Goal: Task Accomplishment & Management: Use online tool/utility

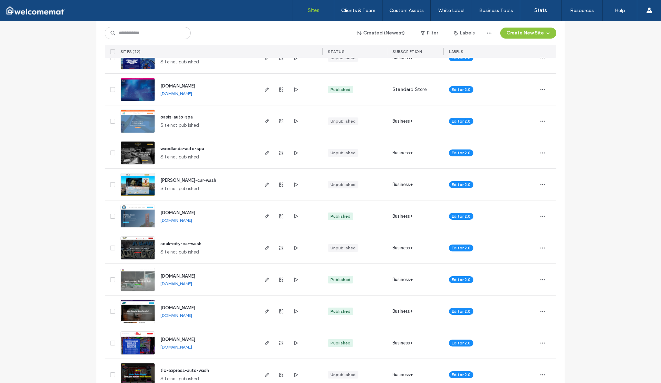
scroll to position [127, 0]
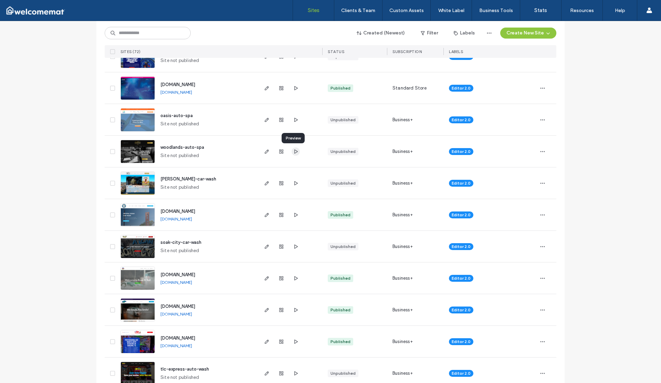
click at [293, 151] on icon "button" at bounding box center [296, 152] width 6 height 6
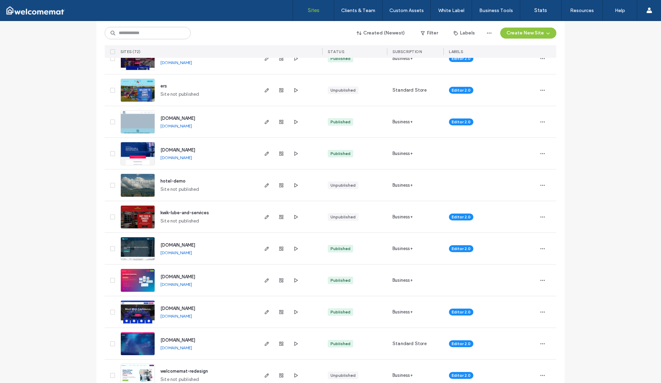
scroll to position [1131, 0]
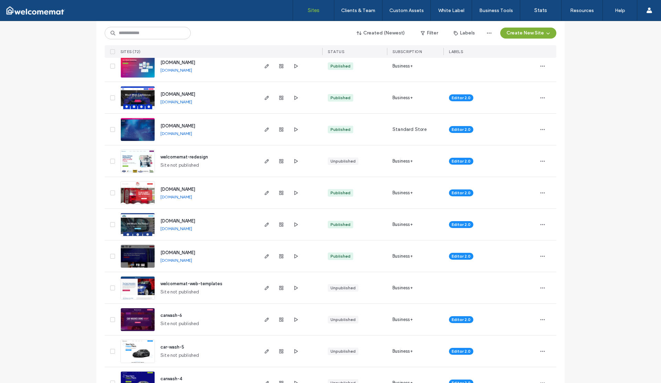
click at [517, 33] on button "Create New Site" at bounding box center [528, 33] width 56 height 11
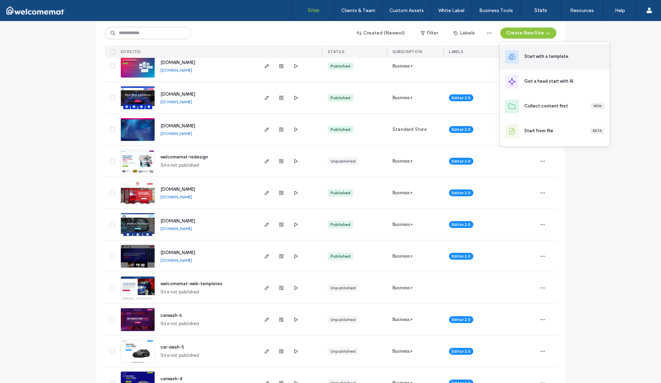
click at [521, 53] on div "Start with a template" at bounding box center [555, 56] width 110 height 25
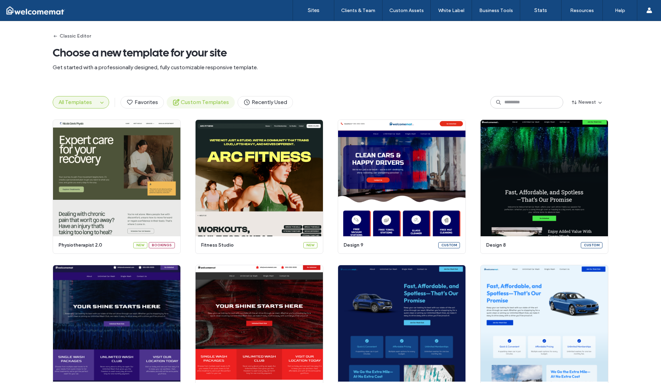
click at [202, 102] on span "Custom Templates" at bounding box center [201, 102] width 56 height 8
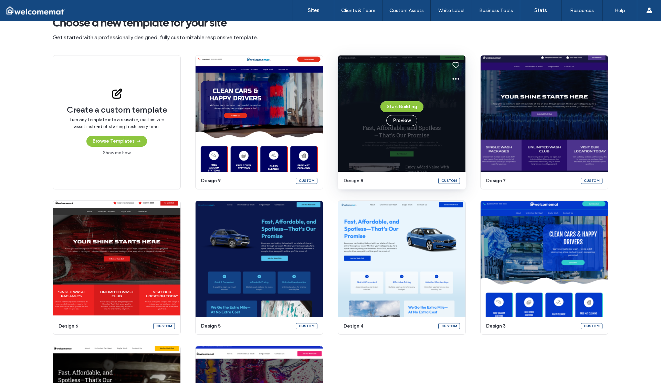
scroll to position [51, 0]
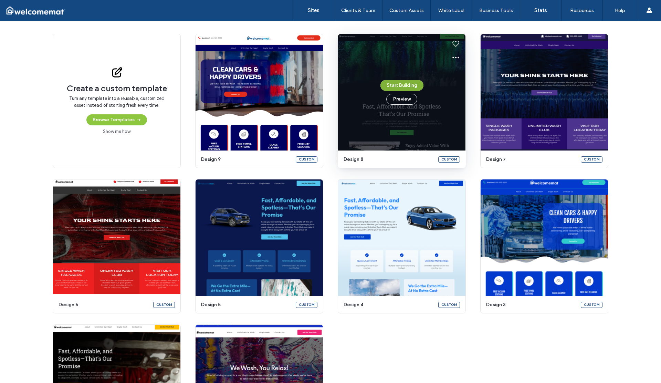
click at [400, 85] on button "Start Building" at bounding box center [402, 85] width 43 height 11
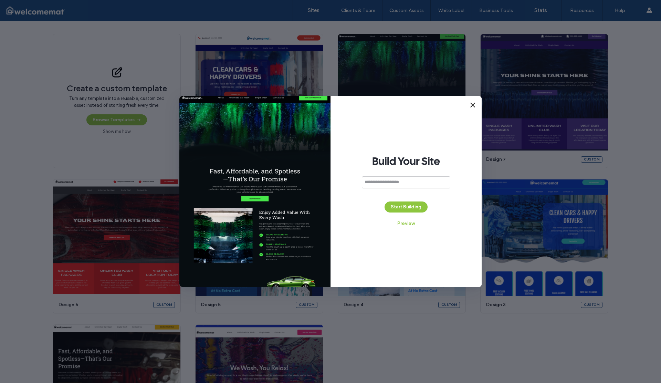
click at [380, 184] on input at bounding box center [406, 182] width 89 height 12
type input "**********"
click at [398, 211] on button "Start Building" at bounding box center [406, 206] width 43 height 11
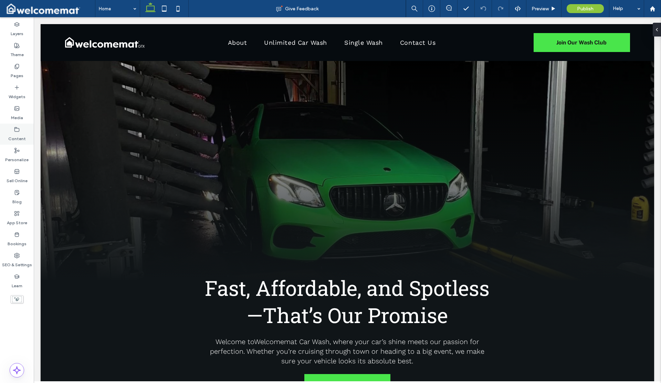
click at [16, 131] on use at bounding box center [17, 129] width 4 height 4
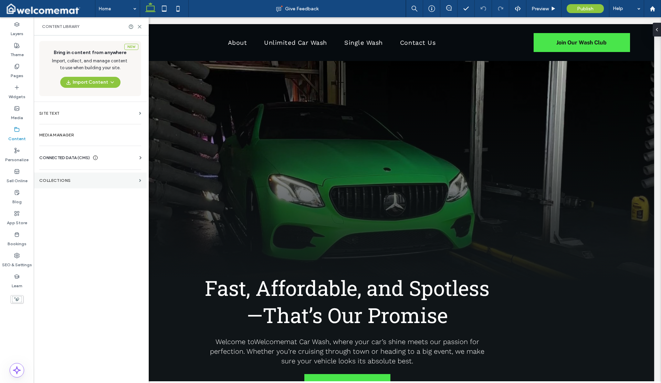
click at [61, 180] on label "Collections" at bounding box center [87, 180] width 97 height 5
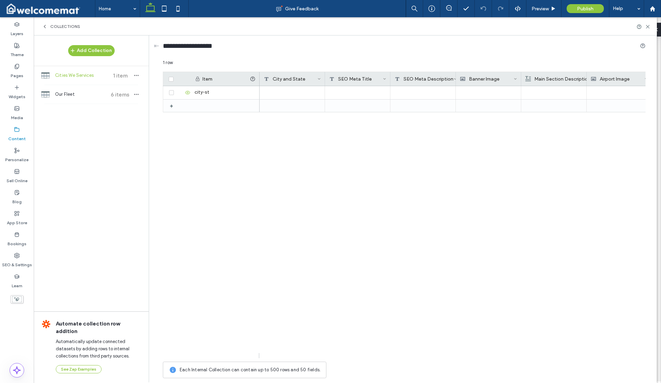
click at [44, 24] on icon at bounding box center [45, 27] width 6 height 6
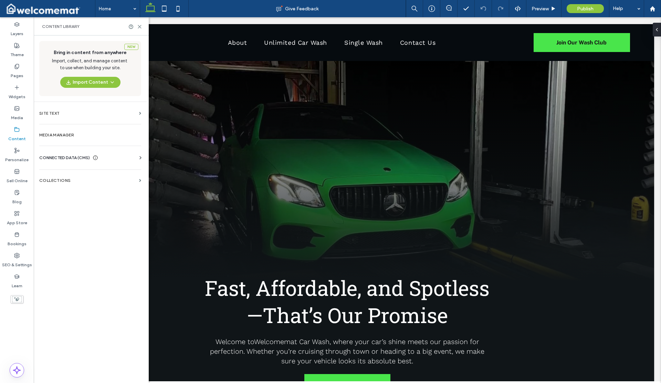
click at [61, 158] on span "CONNECTED DATA (CMS)" at bounding box center [64, 157] width 51 height 7
click at [84, 176] on label "Business Info" at bounding box center [92, 174] width 94 height 5
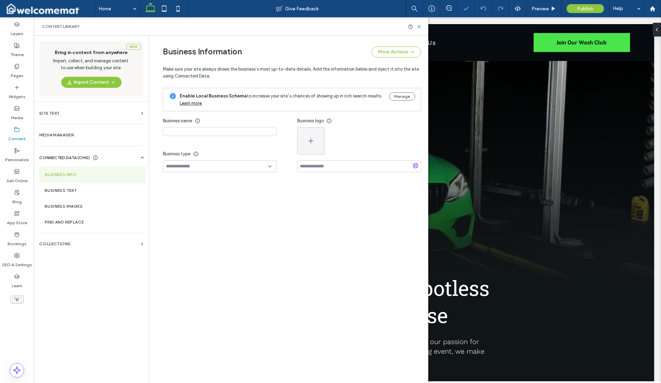
type input "**********"
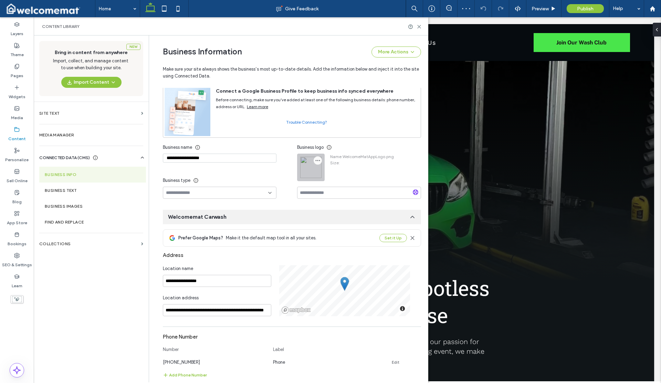
click at [316, 158] on icon "button" at bounding box center [318, 161] width 6 height 6
click at [330, 179] on span "Replace Image" at bounding box center [340, 177] width 31 height 7
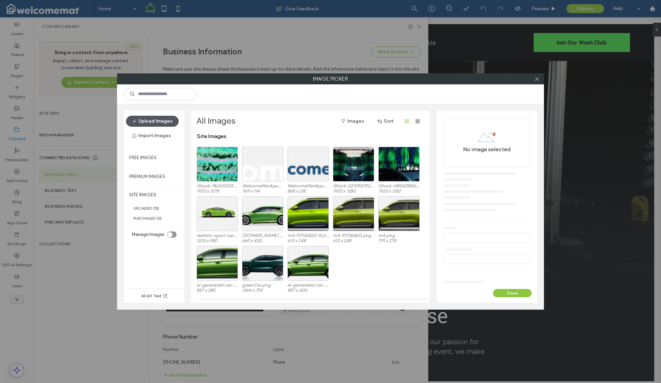
click at [156, 118] on button "Upload Images" at bounding box center [152, 121] width 53 height 11
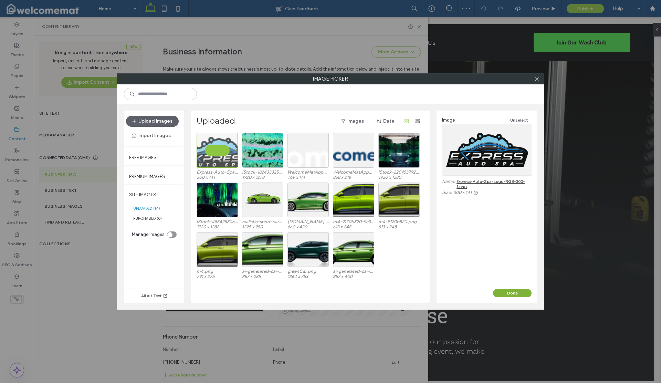
click at [509, 294] on button "Done" at bounding box center [512, 293] width 39 height 8
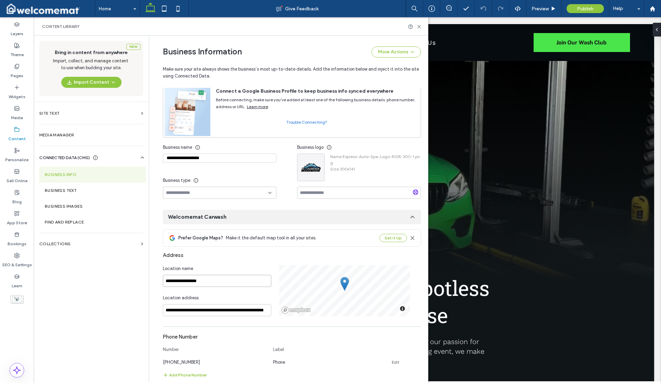
drag, startPoint x: 219, startPoint y: 281, endPoint x: 142, endPoint y: 281, distance: 77.5
click at [142, 281] on div "**********" at bounding box center [231, 208] width 395 height 347
type input "*******"
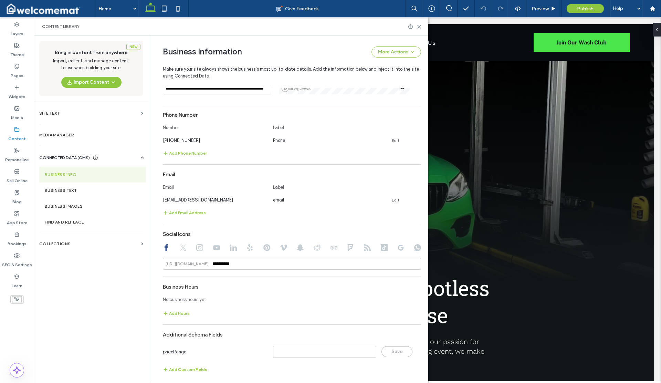
scroll to position [263, 0]
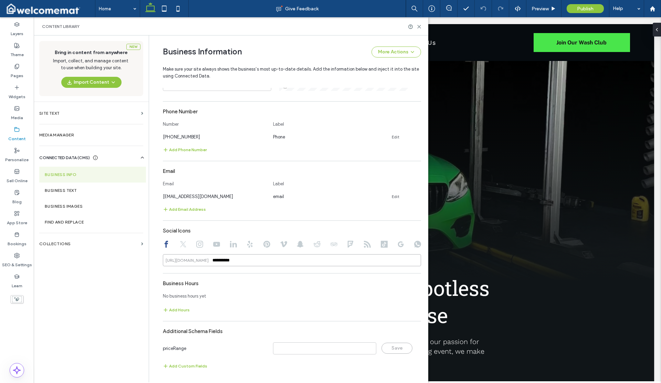
click at [241, 261] on input "**********" at bounding box center [292, 260] width 258 height 12
drag, startPoint x: 241, startPoint y: 261, endPoint x: 190, endPoint y: 260, distance: 51.0
click at [190, 260] on div "**********" at bounding box center [292, 260] width 258 height 12
paste input "**********"
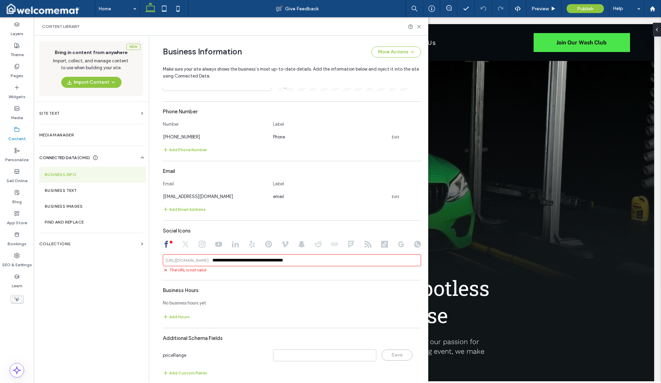
drag, startPoint x: 267, startPoint y: 260, endPoint x: 190, endPoint y: 255, distance: 77.3
click at [190, 255] on input "**********" at bounding box center [292, 260] width 258 height 12
type input "**********"
click at [199, 245] on icon at bounding box center [202, 244] width 7 height 7
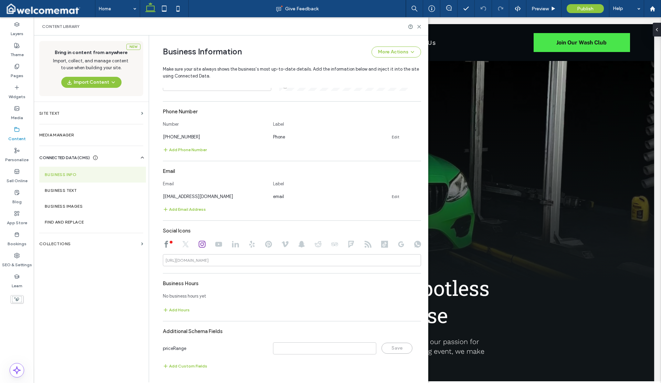
click at [183, 245] on icon at bounding box center [185, 244] width 7 height 7
click at [199, 243] on icon at bounding box center [202, 244] width 7 height 7
click at [210, 244] on div at bounding box center [292, 245] width 258 height 8
click at [218, 245] on use at bounding box center [219, 244] width 7 height 5
click at [204, 245] on div at bounding box center [292, 245] width 258 height 8
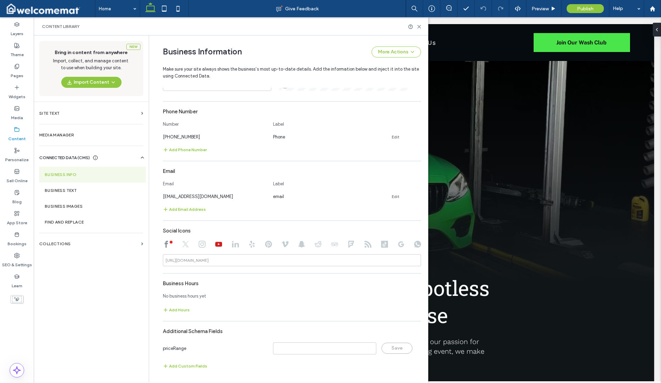
click at [202, 245] on icon at bounding box center [202, 244] width 7 height 7
click at [209, 260] on div "[URL][DOMAIN_NAME]" at bounding box center [187, 260] width 49 height 6
click at [214, 261] on input at bounding box center [292, 260] width 258 height 12
paste input "**********"
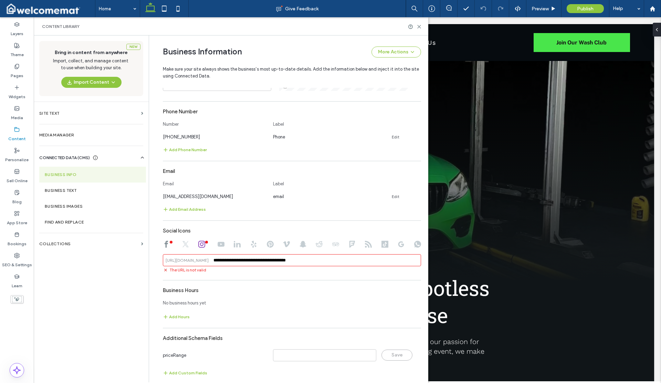
drag, startPoint x: 270, startPoint y: 260, endPoint x: 171, endPoint y: 250, distance: 100.1
click at [171, 250] on div "**********" at bounding box center [292, 248] width 258 height 49
click at [250, 282] on div "**********" at bounding box center [292, 192] width 258 height 376
click at [216, 275] on div "**********" at bounding box center [292, 192] width 258 height 376
click at [213, 261] on input "**********" at bounding box center [292, 260] width 258 height 12
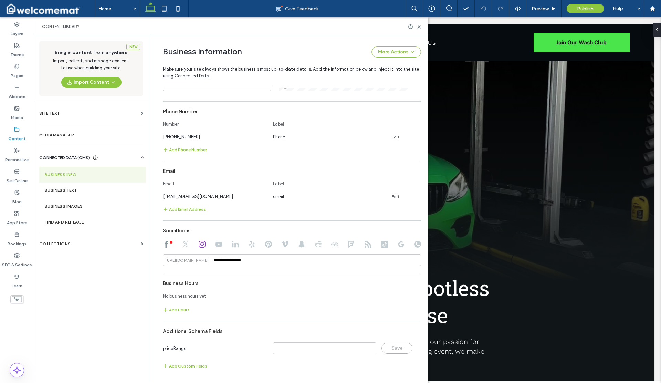
click at [165, 245] on icon at bounding box center [166, 244] width 7 height 7
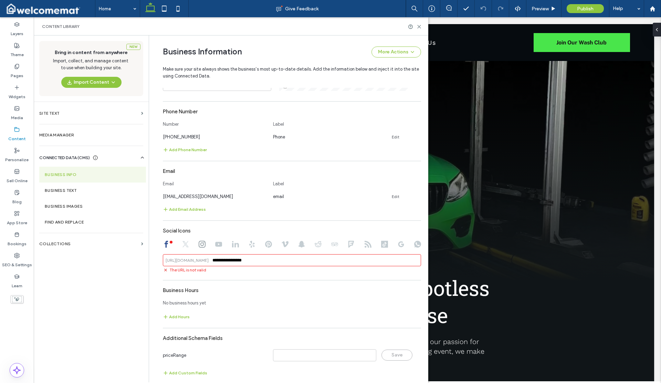
click at [212, 261] on input "**********" at bounding box center [292, 260] width 258 height 12
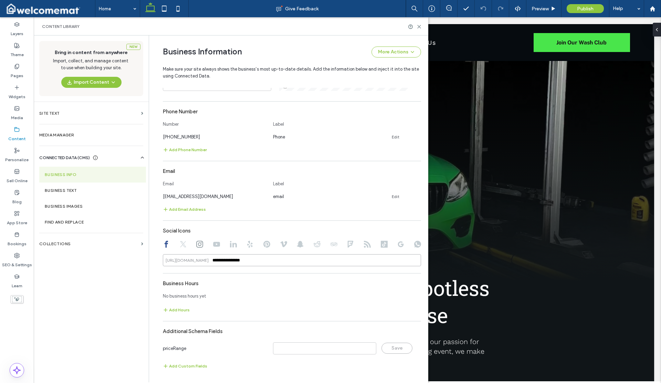
type input "**********"
click at [217, 281] on div "Business Hours" at bounding box center [292, 283] width 258 height 13
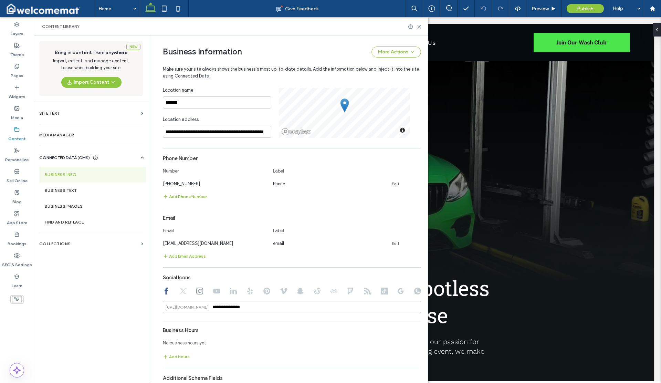
scroll to position [207, 0]
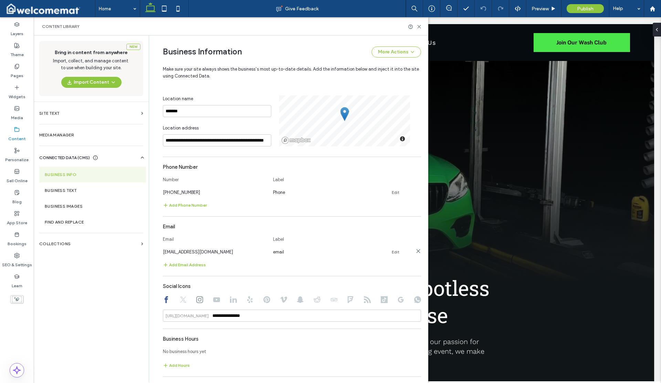
click at [393, 252] on link "Edit" at bounding box center [396, 252] width 8 height 6
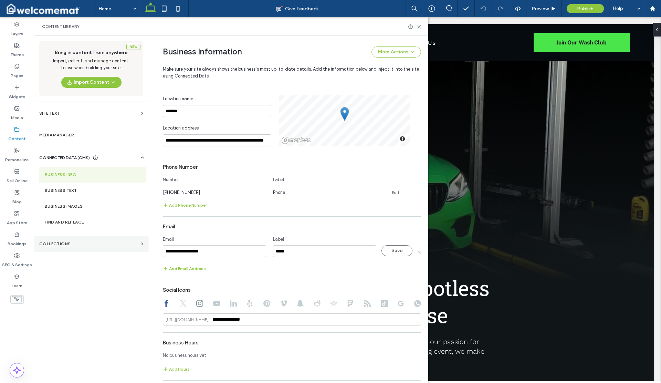
drag, startPoint x: 221, startPoint y: 252, endPoint x: 124, endPoint y: 247, distance: 96.6
click at [125, 247] on div "**********" at bounding box center [231, 208] width 395 height 347
type input "**********"
click at [212, 209] on div "Add Phone Number" at bounding box center [292, 205] width 258 height 8
click at [392, 191] on link "Edit" at bounding box center [396, 193] width 8 height 6
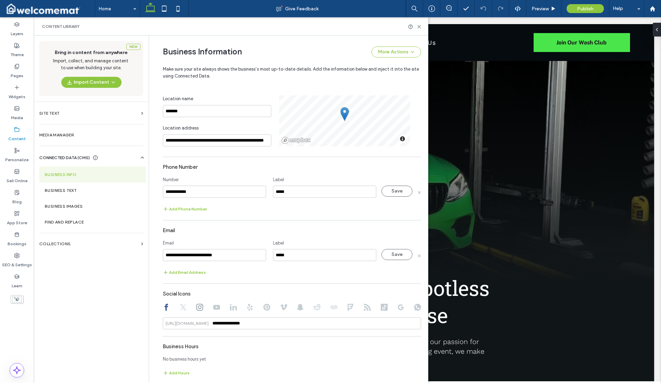
drag, startPoint x: 212, startPoint y: 190, endPoint x: 147, endPoint y: 187, distance: 65.5
click at [149, 187] on div "**********" at bounding box center [288, 208] width 279 height 347
type input "**********"
click at [385, 192] on button "Save" at bounding box center [397, 191] width 31 height 11
click at [419, 27] on icon at bounding box center [419, 26] width 5 height 5
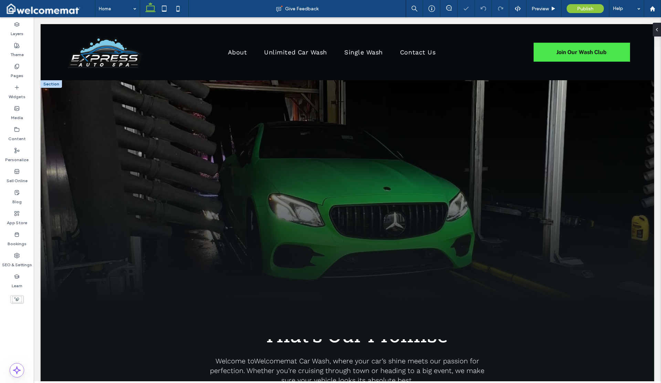
scroll to position [0, 0]
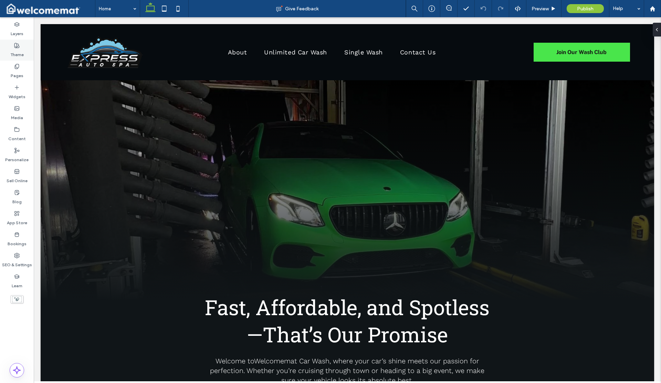
click at [16, 53] on label "Theme" at bounding box center [16, 53] width 13 height 10
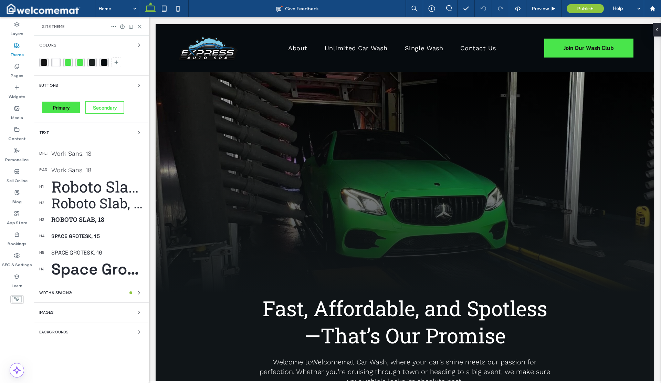
click at [69, 61] on div "rgba(73, 229, 75, 1)" at bounding box center [68, 62] width 7 height 7
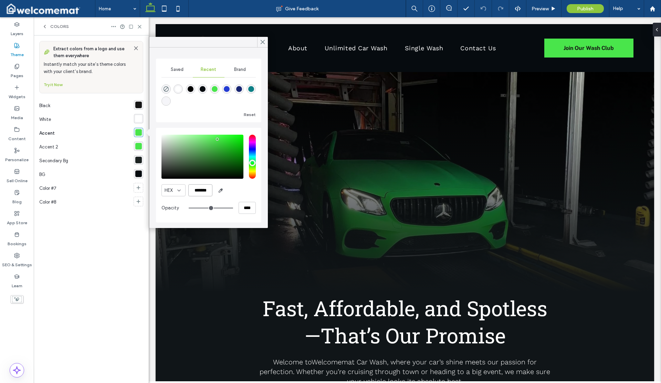
drag, startPoint x: 210, startPoint y: 190, endPoint x: 179, endPoint y: 187, distance: 30.9
click at [179, 187] on div "HEX *******" at bounding box center [209, 190] width 94 height 12
paste input "color picker textbox"
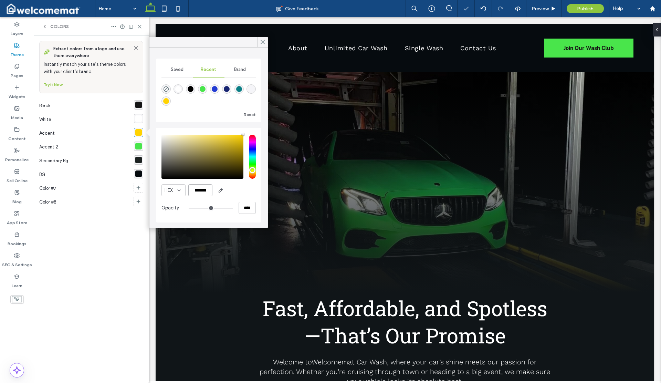
type input "*******"
click at [138, 146] on div "rgba(73, 229, 75, 1)" at bounding box center [138, 146] width 7 height 7
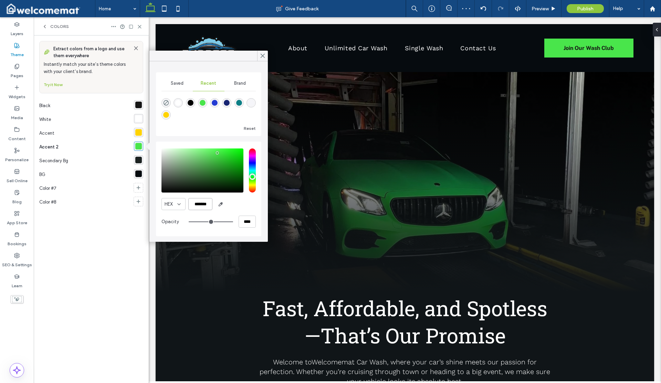
drag, startPoint x: 210, startPoint y: 205, endPoint x: 175, endPoint y: 197, distance: 36.0
click at [175, 197] on div "HEX ******* Opacity ****" at bounding box center [209, 189] width 94 height 88
paste input "color picker textbox"
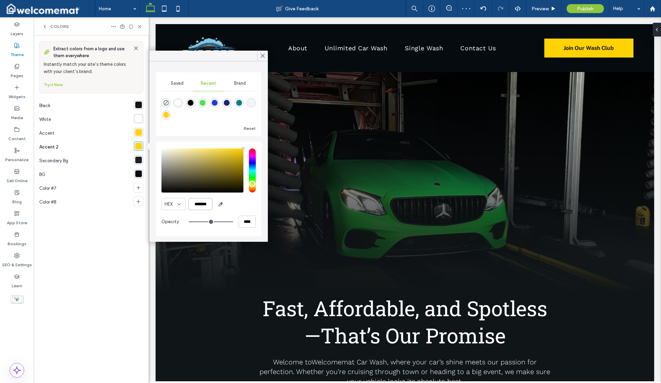
type input "*******"
click at [122, 240] on div "Extract colors from a logo and use them everywhere Instantly match your site’s …" at bounding box center [91, 209] width 104 height 336
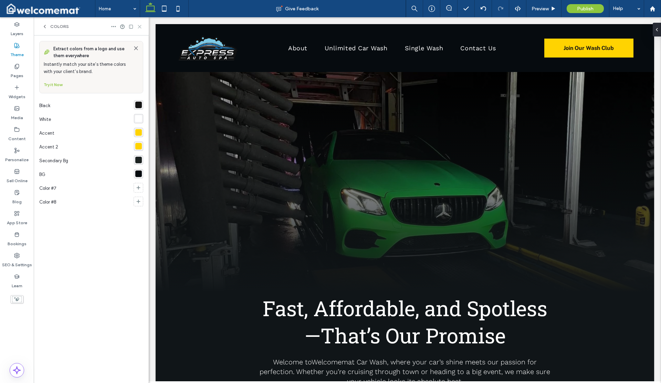
click at [140, 25] on use at bounding box center [139, 26] width 3 height 3
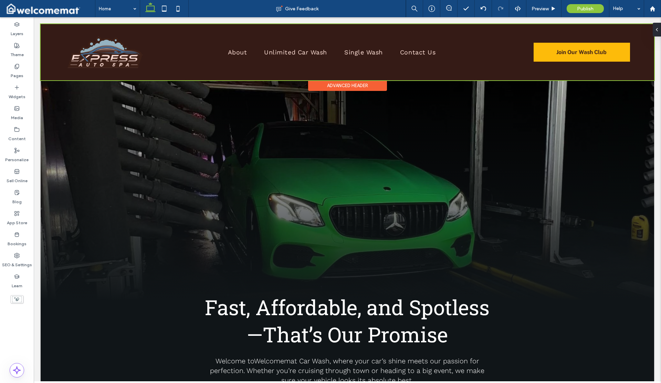
click at [350, 85] on div "Advanced Header" at bounding box center [347, 85] width 79 height 11
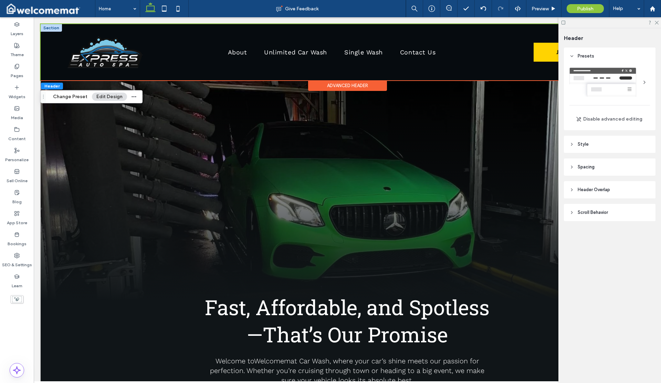
click at [53, 29] on div at bounding box center [51, 28] width 21 height 8
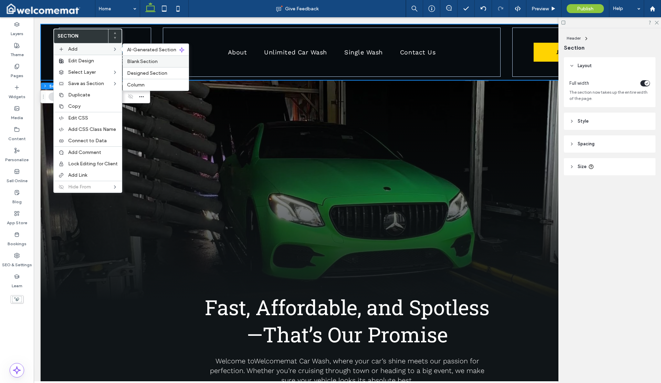
click at [147, 59] on span "Blank Section" at bounding box center [142, 62] width 31 height 6
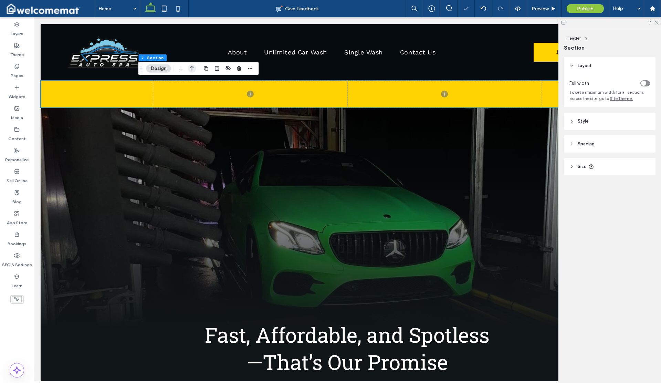
click at [190, 68] on icon "button" at bounding box center [192, 68] width 8 height 12
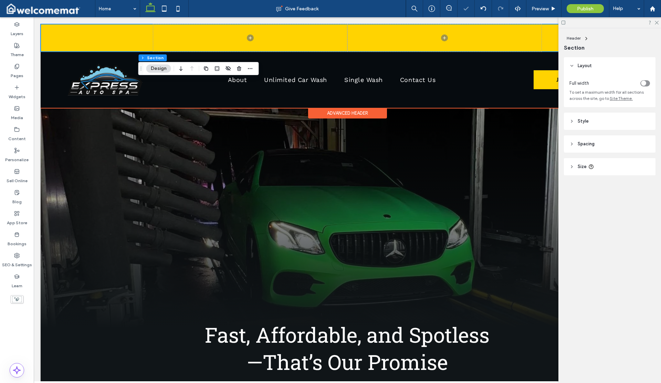
click at [76, 40] on div at bounding box center [348, 38] width 614 height 28
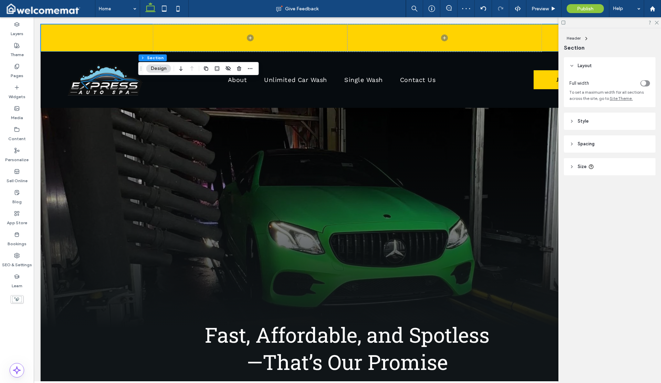
click at [607, 117] on header "Style" at bounding box center [610, 121] width 92 height 17
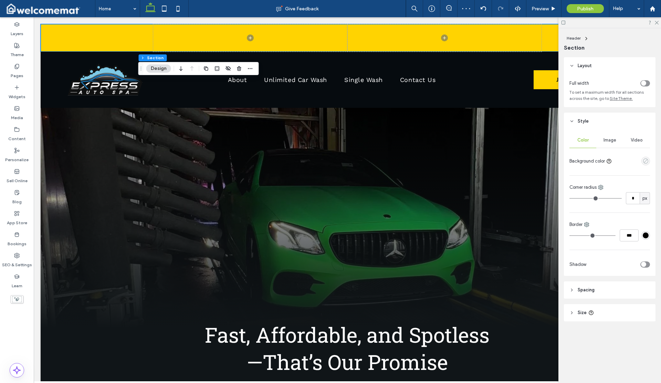
click at [647, 163] on icon "empty color" at bounding box center [646, 161] width 6 height 6
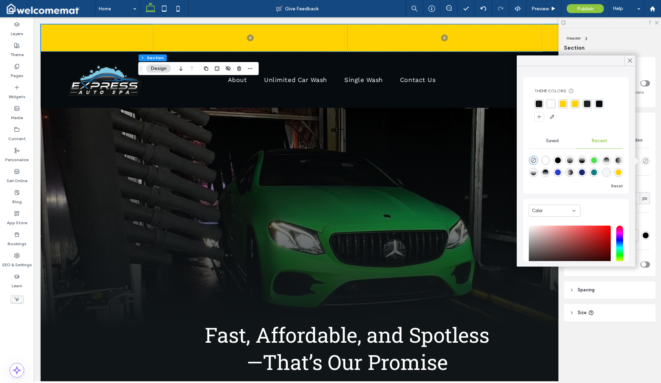
click at [539, 103] on div "rgba(21, 21, 21, 1)" at bounding box center [539, 104] width 7 height 7
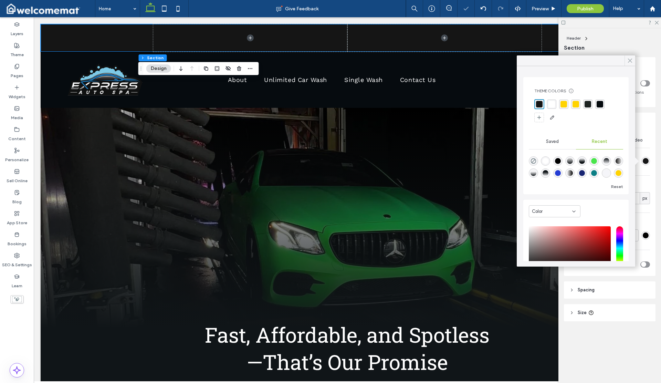
click at [630, 62] on icon at bounding box center [630, 61] width 6 height 6
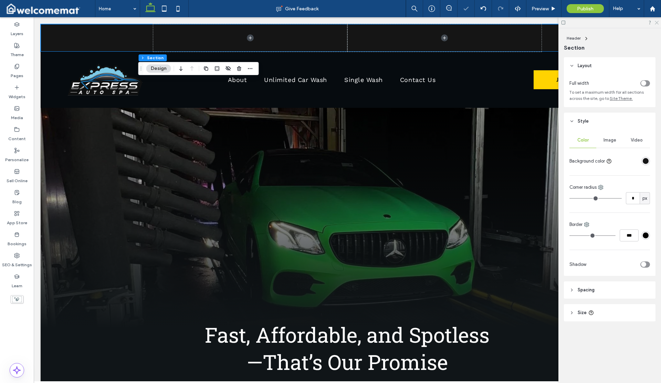
click at [656, 21] on icon at bounding box center [656, 22] width 4 height 4
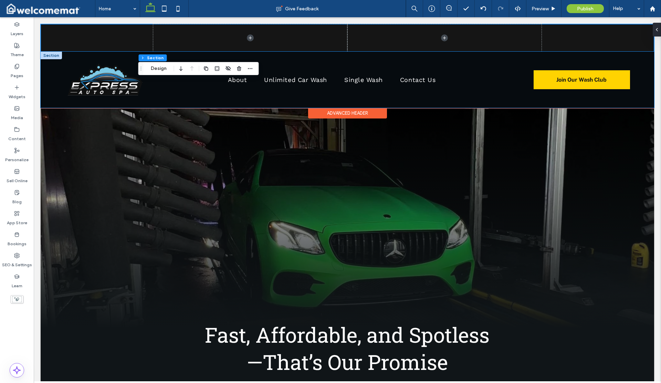
click at [47, 66] on div "About Unlimited Car Wash Single Wash Contact Us Join Our Wash Club" at bounding box center [348, 80] width 614 height 56
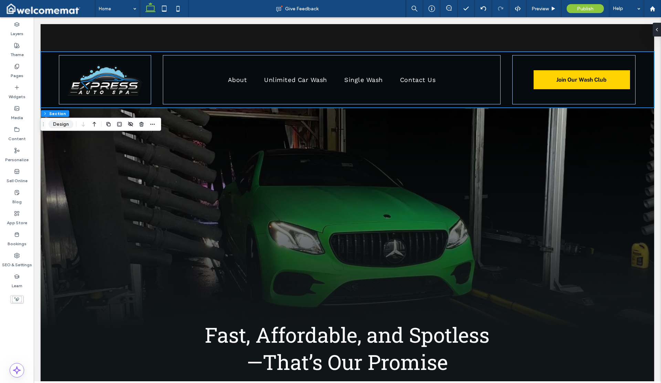
click at [66, 127] on button "Design" at bounding box center [61, 124] width 25 height 8
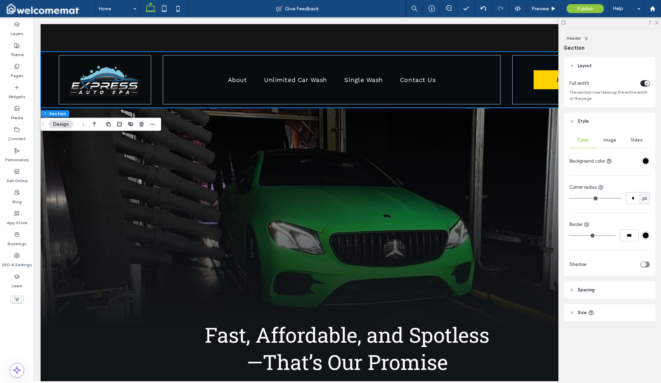
click at [590, 287] on span "Spacing" at bounding box center [586, 290] width 17 height 7
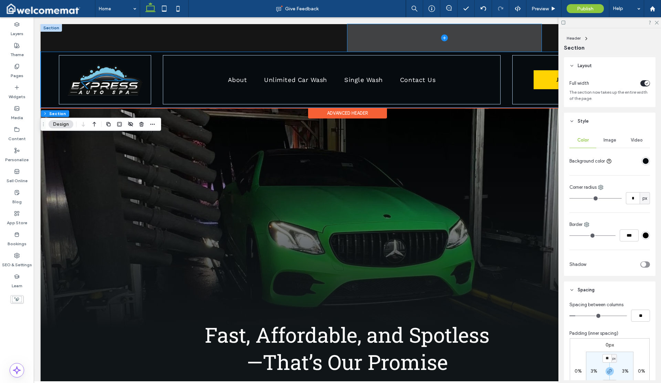
click at [483, 40] on span at bounding box center [444, 38] width 194 height 28
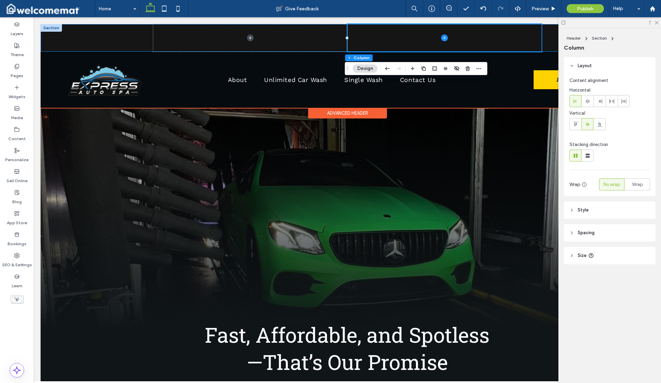
click at [545, 33] on div at bounding box center [347, 38] width 413 height 28
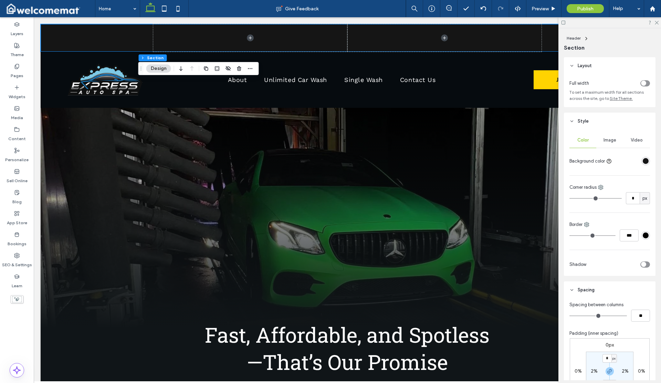
click at [642, 83] on div "toggle" at bounding box center [643, 83] width 5 height 5
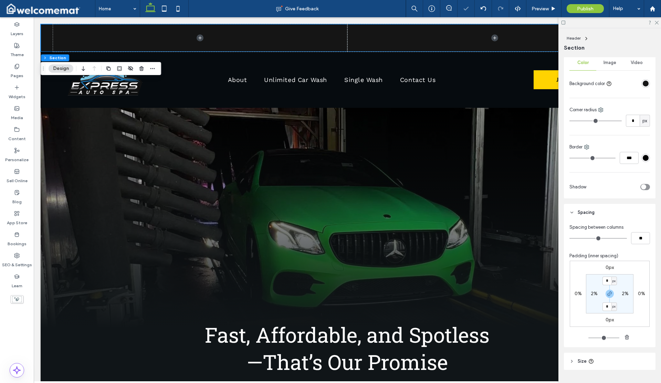
scroll to position [79, 0]
click at [591, 293] on label "2%" at bounding box center [594, 293] width 7 height 6
type input "*"
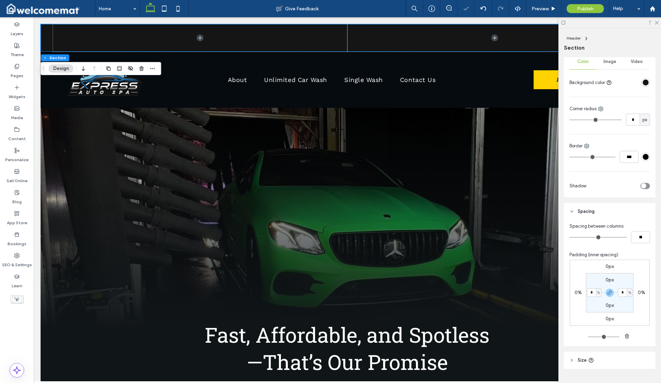
type input "*"
drag, startPoint x: 657, startPoint y: 23, endPoint x: 654, endPoint y: 27, distance: 5.3
click at [657, 23] on use at bounding box center [657, 23] width 4 height 4
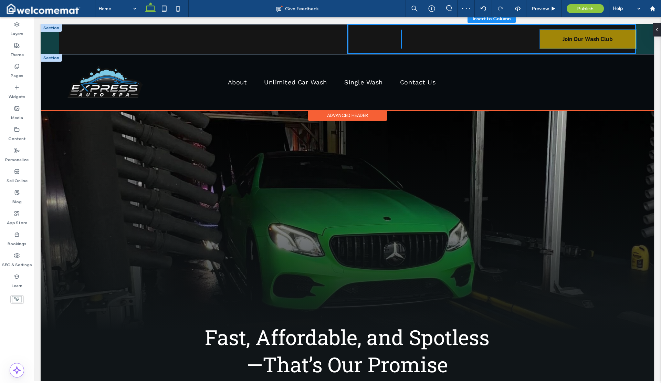
drag, startPoint x: 575, startPoint y: 81, endPoint x: 586, endPoint y: 40, distance: 41.8
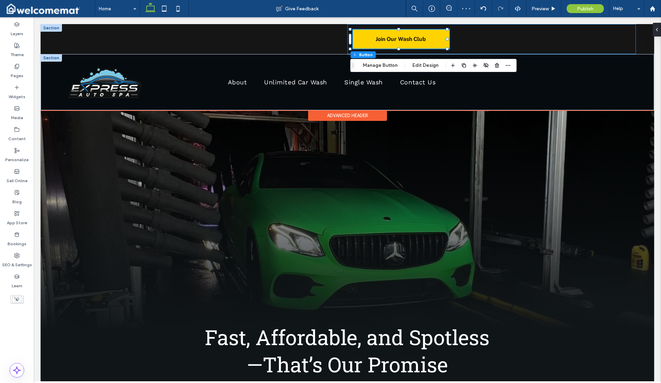
click at [542, 38] on div "Join Our Wash Club" at bounding box center [491, 39] width 289 height 30
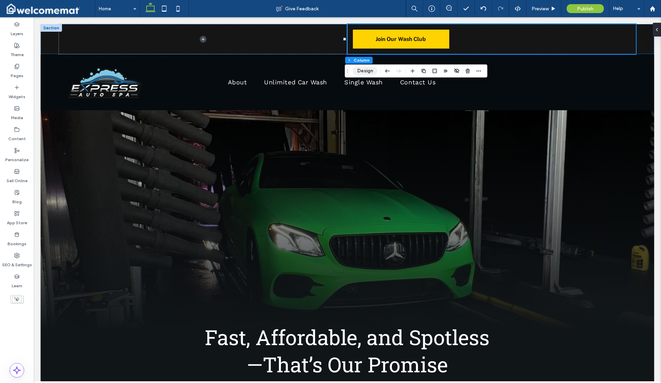
click at [364, 73] on button "Design" at bounding box center [365, 71] width 25 height 8
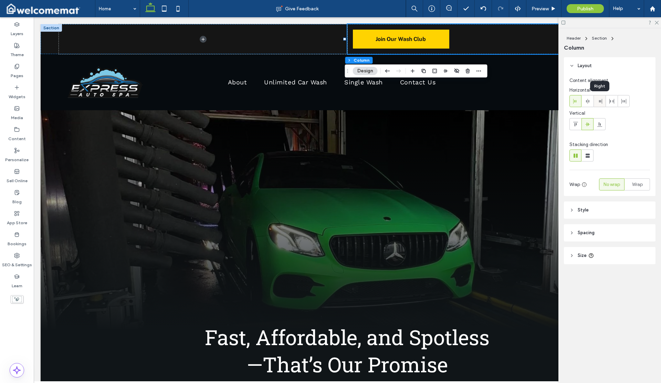
click at [598, 102] on icon at bounding box center [600, 101] width 6 height 6
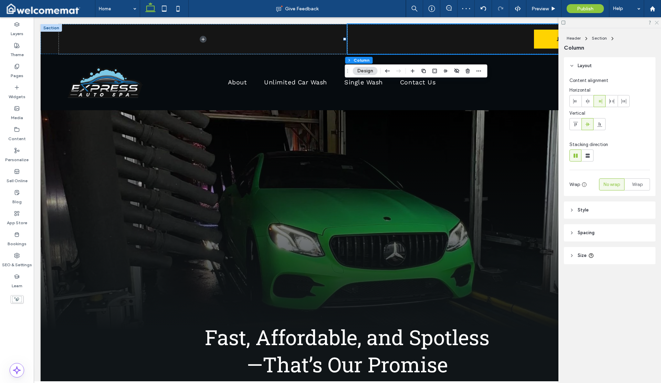
click at [659, 21] on div at bounding box center [610, 22] width 103 height 11
click at [657, 21] on icon at bounding box center [656, 22] width 4 height 4
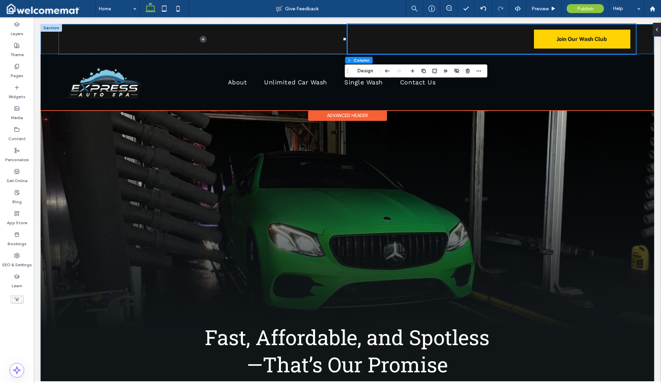
click at [50, 41] on div "Join Our Wash Club" at bounding box center [348, 39] width 614 height 30
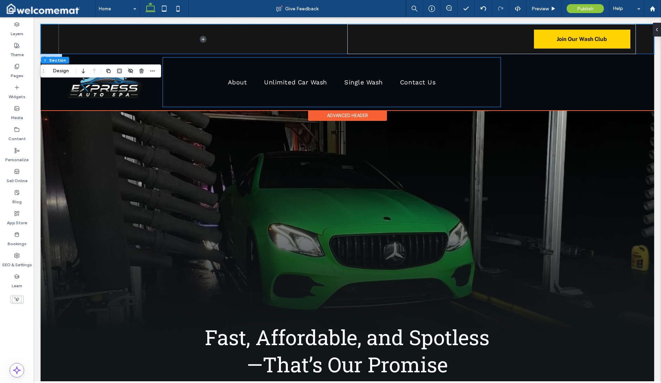
click at [496, 83] on div "About Unlimited Car Wash Single Wash Contact Us" at bounding box center [332, 82] width 338 height 49
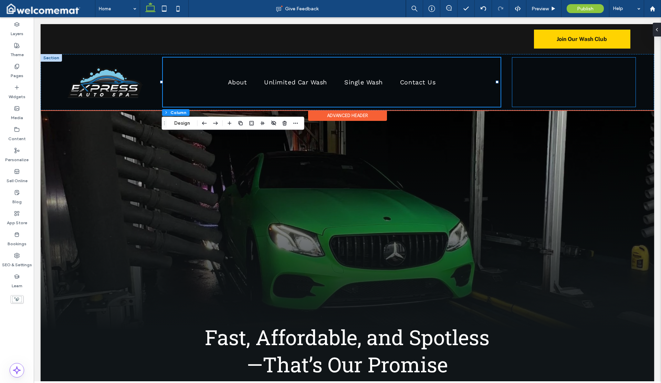
click at [524, 82] on div at bounding box center [573, 82] width 123 height 49
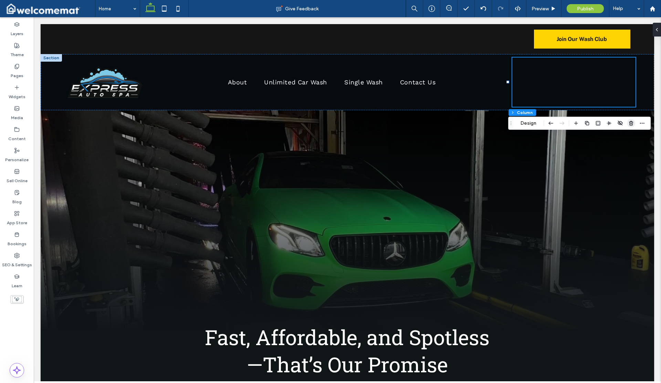
click at [630, 122] on use "button" at bounding box center [631, 123] width 4 height 4
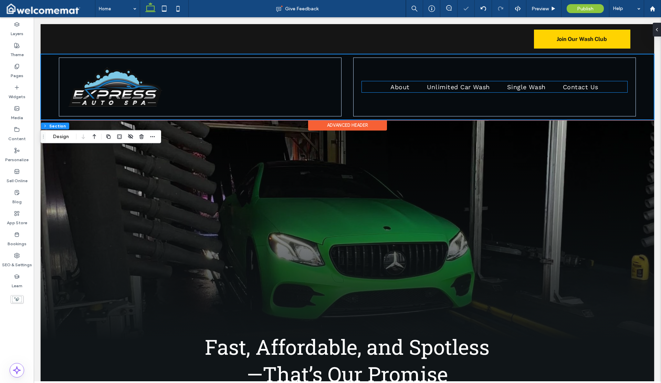
click at [362, 91] on ul "About Unlimited Car Wash Single Wash Contact Us" at bounding box center [495, 86] width 266 height 11
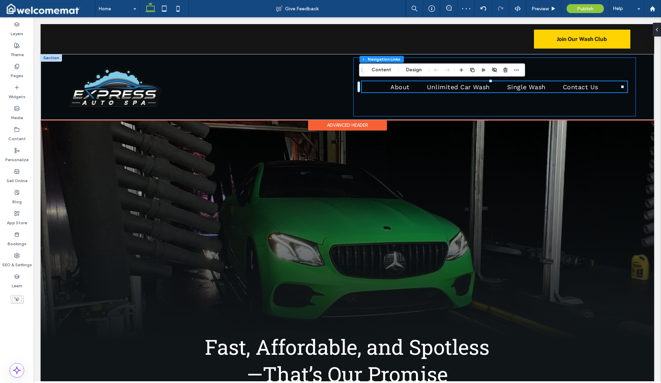
click at [354, 82] on div "About Unlimited Car Wash Single Wash Contact Us" at bounding box center [494, 87] width 283 height 59
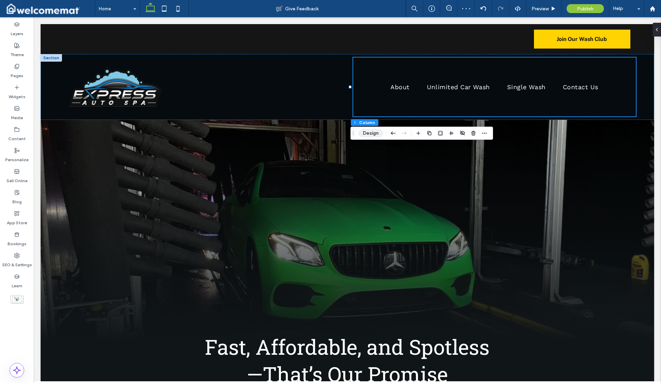
click at [373, 134] on button "Design" at bounding box center [370, 133] width 25 height 8
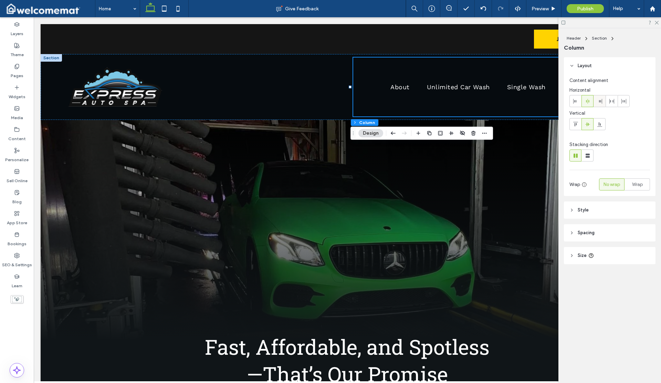
click at [601, 103] on icon at bounding box center [600, 101] width 6 height 6
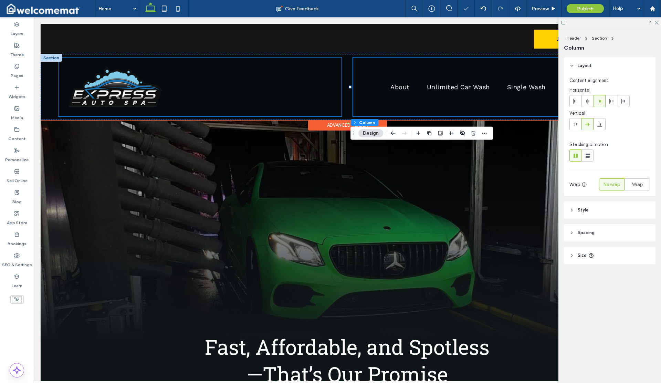
click at [181, 95] on div at bounding box center [200, 87] width 283 height 59
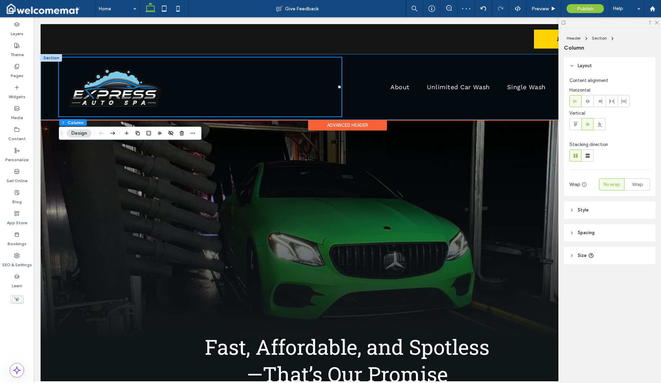
click at [51, 92] on div "About Unlimited Car Wash Single Wash Contact Us" at bounding box center [348, 87] width 614 height 66
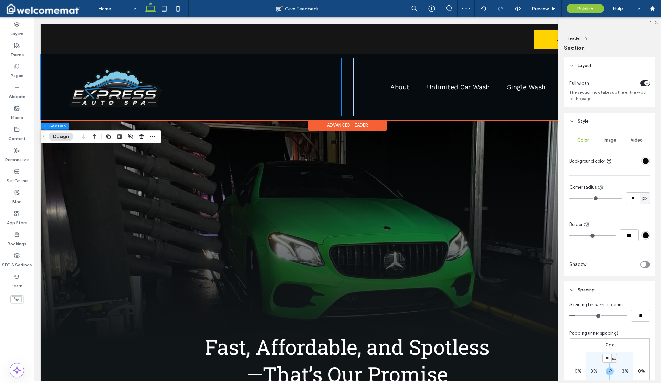
click at [333, 87] on div at bounding box center [200, 87] width 283 height 59
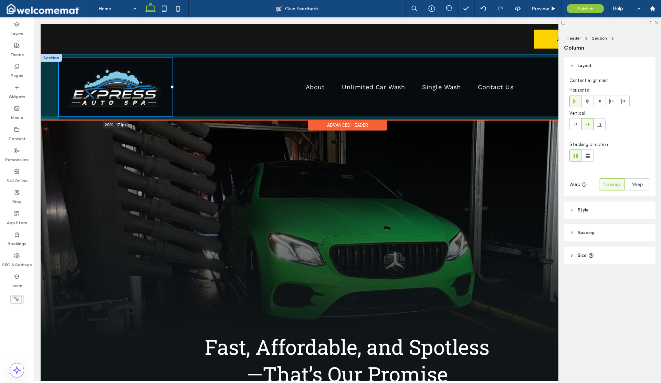
drag, startPoint x: 340, startPoint y: 86, endPoint x: 173, endPoint y: 87, distance: 167.4
click at [173, 87] on div at bounding box center [172, 87] width 3 height 3
type input "**"
type input "*****"
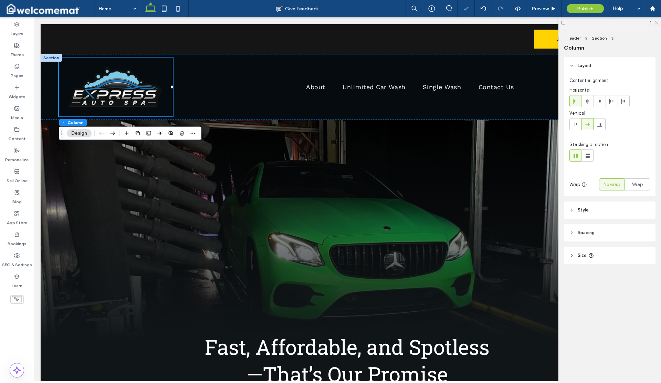
click at [658, 23] on icon at bounding box center [656, 22] width 4 height 4
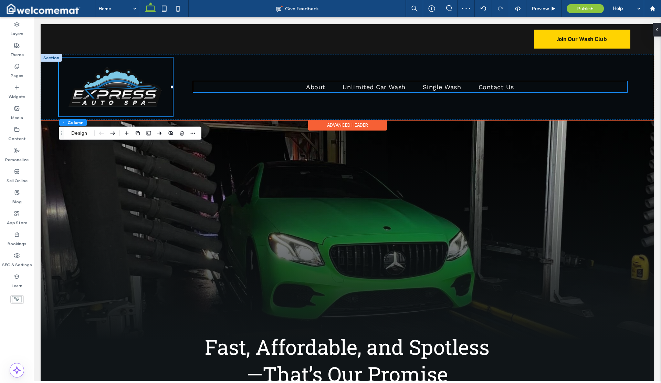
click at [529, 88] on ul "About Unlimited Car Wash Single Wash Contact Us" at bounding box center [410, 86] width 434 height 11
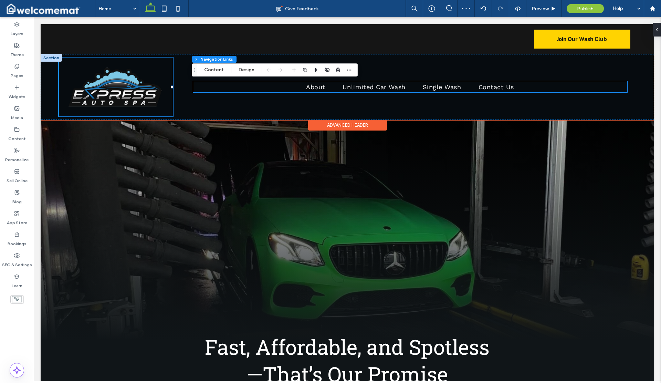
click at [529, 88] on div "About Unlimited Car Wash Single Wash Contact Us" at bounding box center [410, 86] width 434 height 11
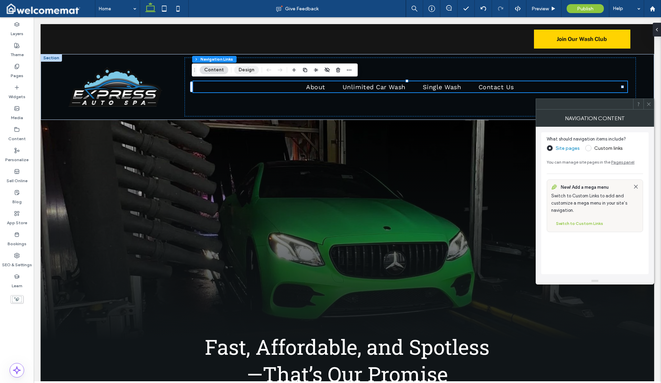
click at [249, 70] on button "Design" at bounding box center [246, 70] width 25 height 8
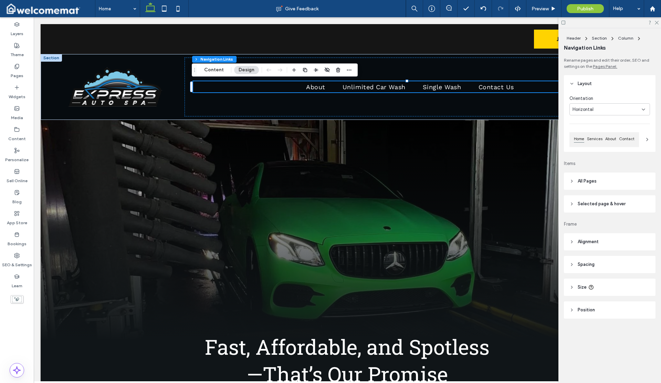
click at [581, 178] on span "All Pages" at bounding box center [587, 181] width 19 height 7
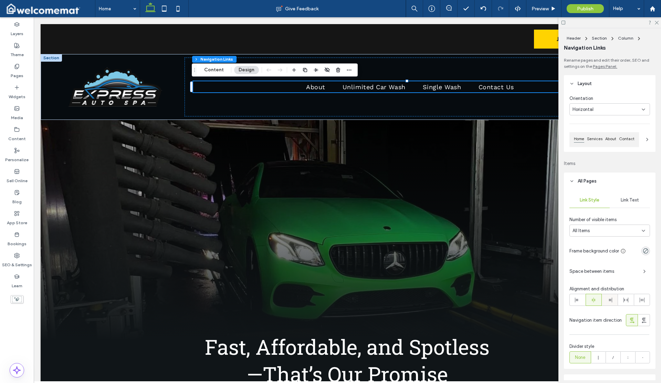
click at [609, 300] on icon at bounding box center [610, 300] width 6 height 6
click at [657, 23] on icon at bounding box center [656, 22] width 4 height 4
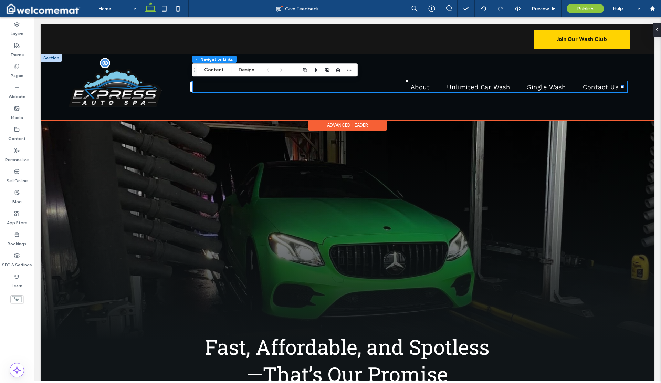
click at [118, 85] on img at bounding box center [115, 87] width 102 height 48
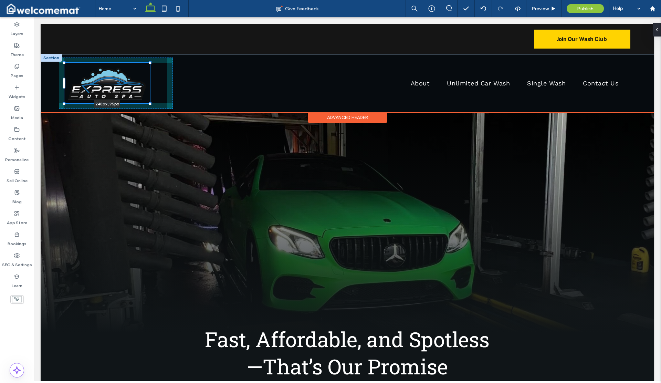
drag, startPoint x: 166, startPoint y: 112, endPoint x: 153, endPoint y: 100, distance: 18.1
click at [153, 100] on div "248px , 95px About Unlimited Car Wash Single Wash Contact Us" at bounding box center [348, 83] width 614 height 58
type input "***"
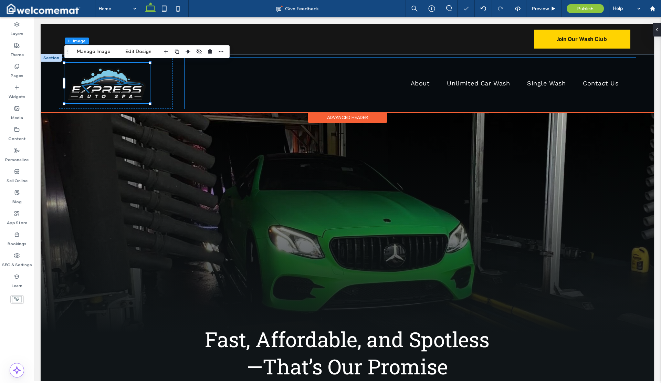
click at [190, 97] on div "About Unlimited Car Wash Single Wash Contact Us" at bounding box center [410, 83] width 451 height 51
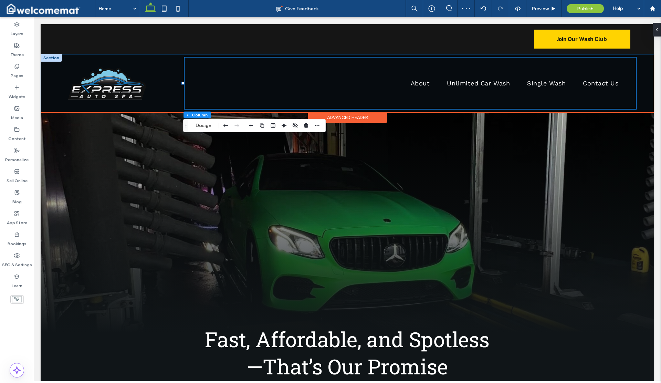
click at [49, 100] on div "About Unlimited Car Wash Single Wash Contact Us" at bounding box center [348, 83] width 614 height 58
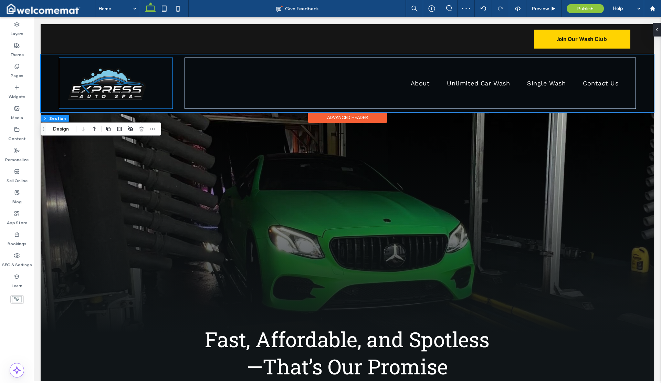
click at [62, 91] on div at bounding box center [116, 83] width 114 height 51
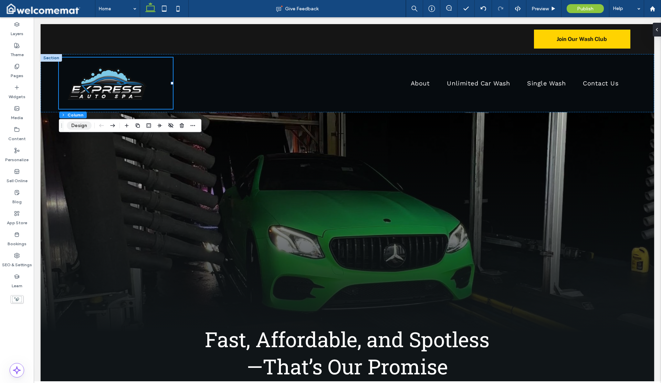
click at [76, 125] on button "Design" at bounding box center [79, 126] width 25 height 8
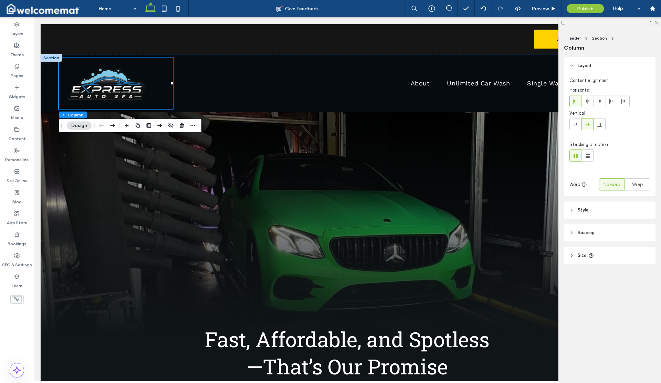
click at [581, 232] on span "Spacing" at bounding box center [586, 232] width 17 height 7
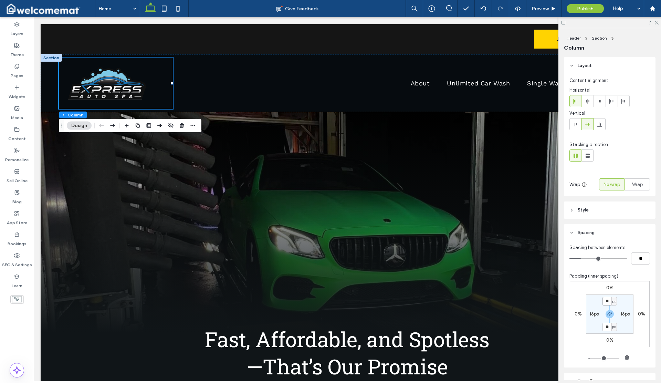
click at [604, 303] on input "**" at bounding box center [607, 301] width 9 height 9
type input "*"
click at [631, 295] on section "* px 16px * px 16px" at bounding box center [610, 313] width 48 height 39
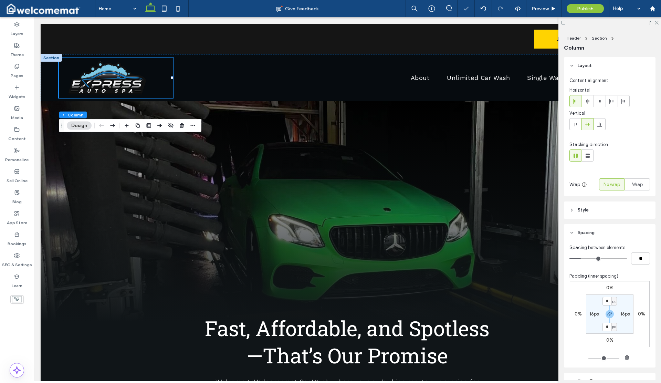
click at [592, 312] on label "16px" at bounding box center [595, 314] width 10 height 6
type input "**"
type input "*"
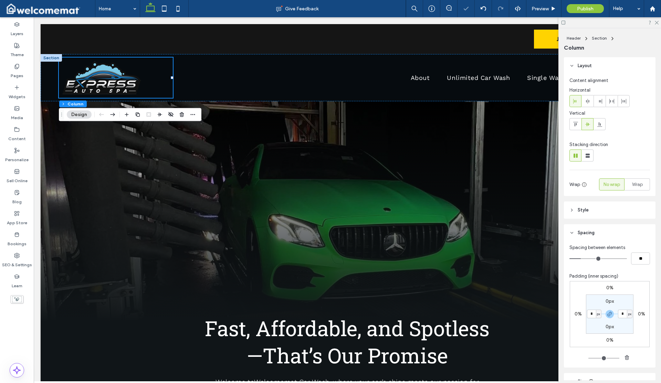
click at [627, 327] on section "0px * px 0px * px" at bounding box center [610, 313] width 48 height 39
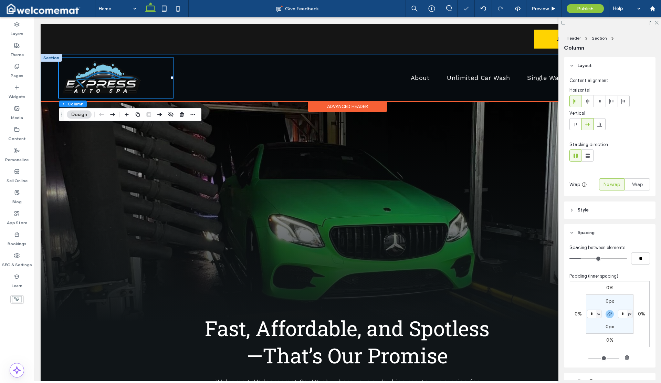
click at [47, 78] on div "About Unlimited Car Wash Single Wash Contact Us" at bounding box center [348, 77] width 614 height 47
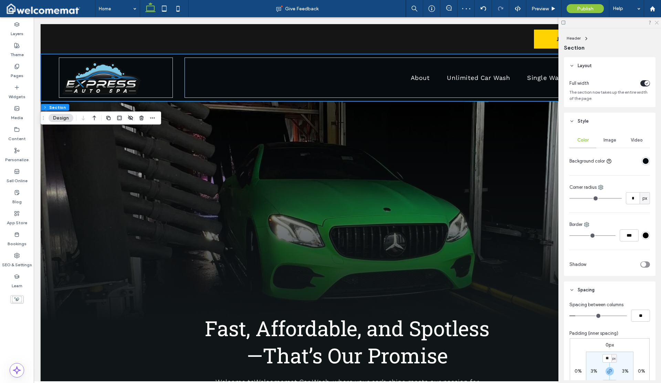
click at [657, 23] on icon at bounding box center [656, 22] width 4 height 4
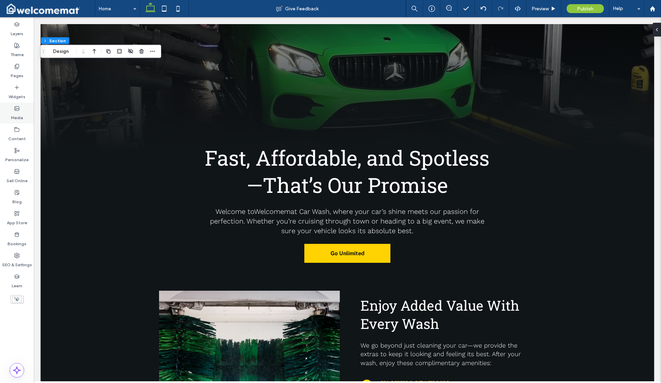
scroll to position [171, 0]
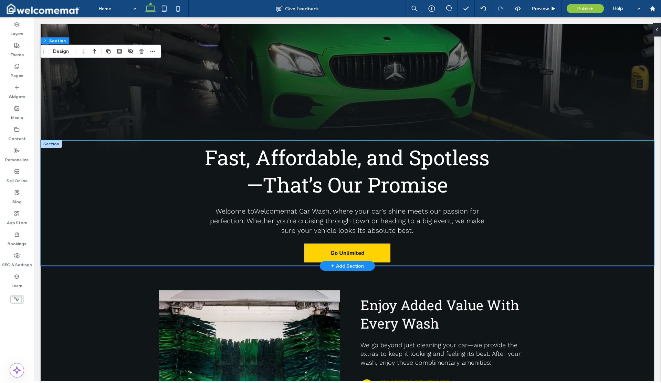
click at [98, 211] on div "Fast, Affordable, and Spotless—That’s Our Promise Welcome to Welcomemat Car Was…" at bounding box center [348, 203] width 614 height 126
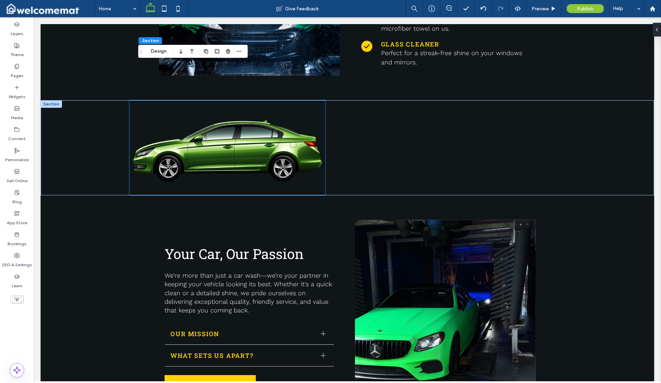
scroll to position [577, 0]
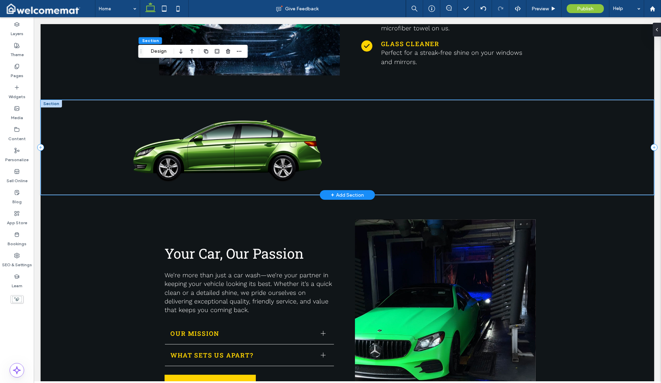
click at [85, 152] on div at bounding box center [348, 147] width 614 height 95
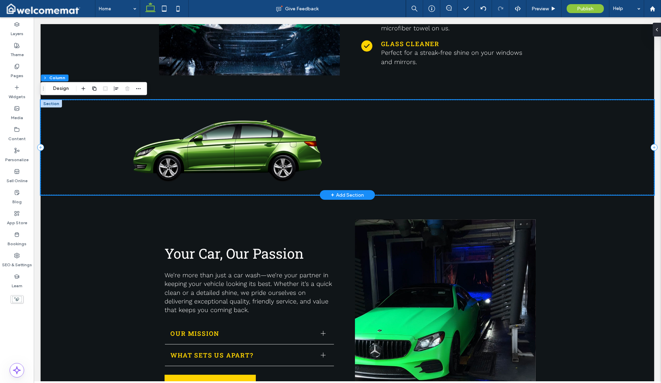
click at [48, 108] on div at bounding box center [348, 147] width 614 height 95
click at [48, 105] on div at bounding box center [51, 104] width 21 height 8
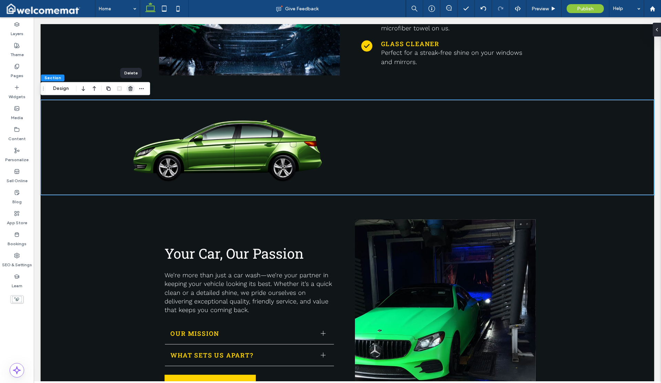
click at [131, 87] on icon "button" at bounding box center [131, 89] width 6 height 6
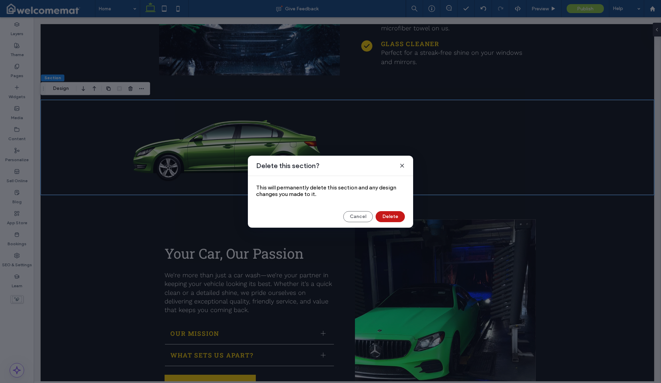
drag, startPoint x: 390, startPoint y: 213, endPoint x: 333, endPoint y: 198, distance: 59.1
click at [390, 213] on button "Delete" at bounding box center [390, 216] width 29 height 11
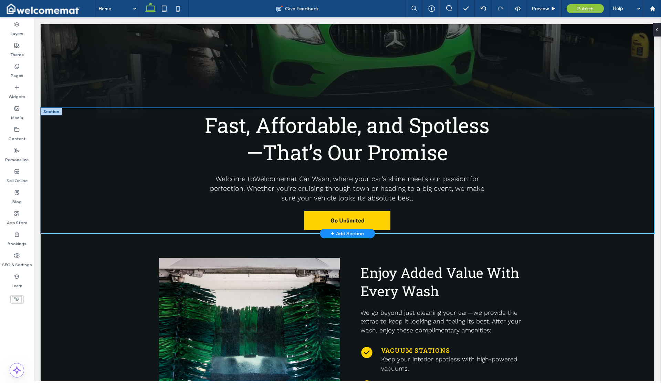
scroll to position [212, 0]
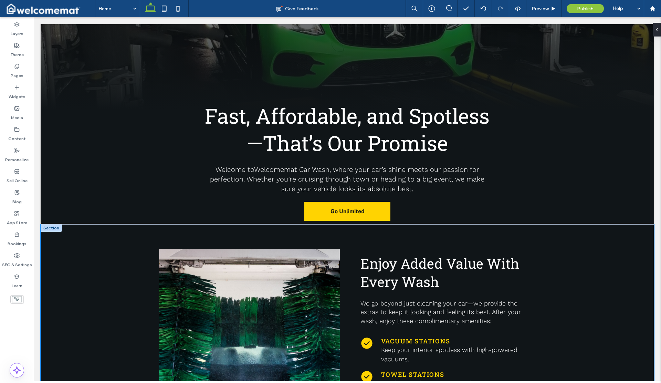
click at [69, 241] on div "Enjoy Added Value With Every Wash We go beyond just cleaning your car—we provid…" at bounding box center [348, 344] width 614 height 240
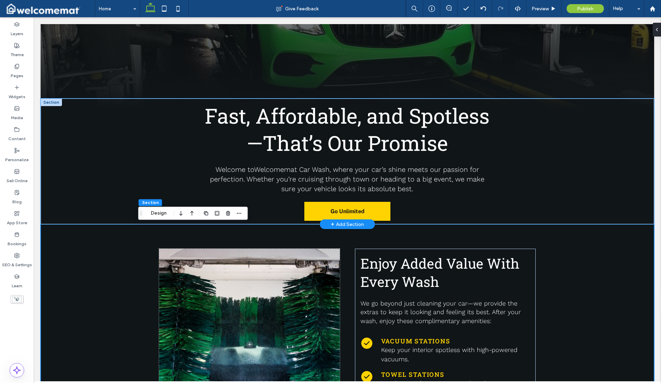
click at [68, 190] on div "Fast, Affordable, and Spotless—That’s Our Promise Welcome to Welcomemat Car Was…" at bounding box center [348, 161] width 614 height 126
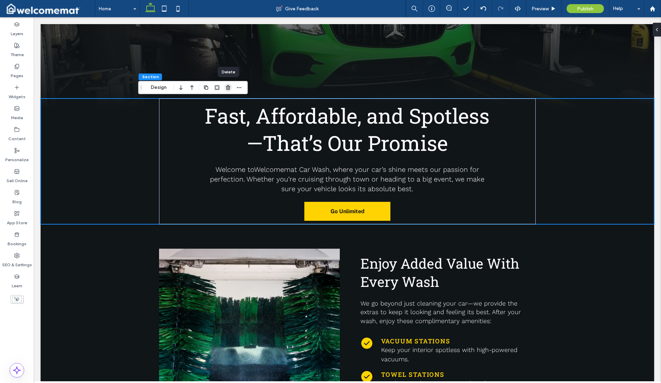
click at [228, 89] on use "button" at bounding box center [228, 87] width 4 height 4
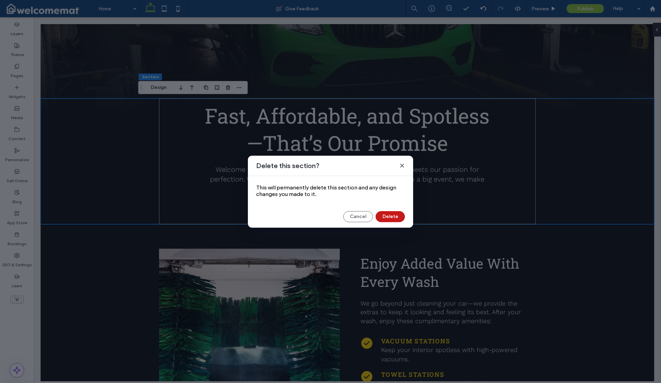
click at [393, 215] on button "Delete" at bounding box center [390, 216] width 29 height 11
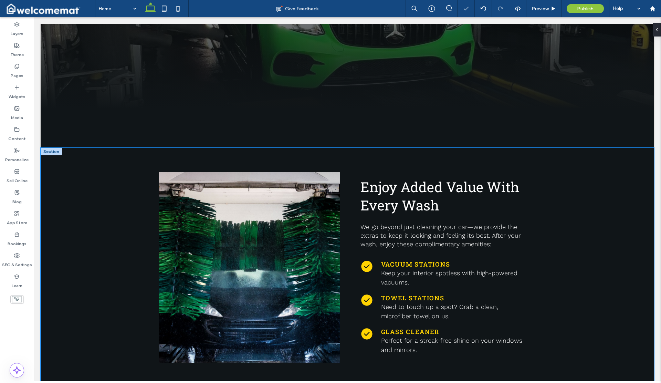
click at [115, 178] on div "Enjoy Added Value With Every Wash We go beyond just cleaning your car—we provid…" at bounding box center [348, 268] width 614 height 240
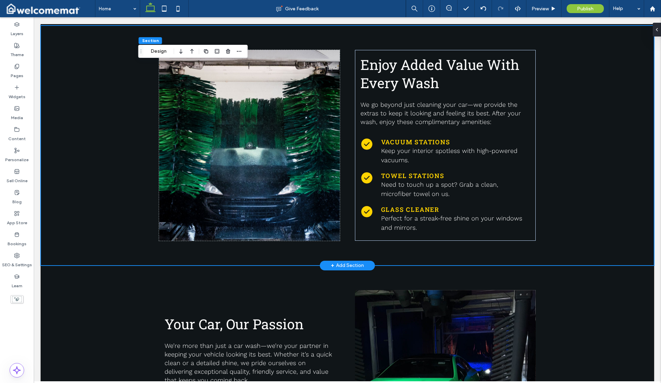
scroll to position [328, 0]
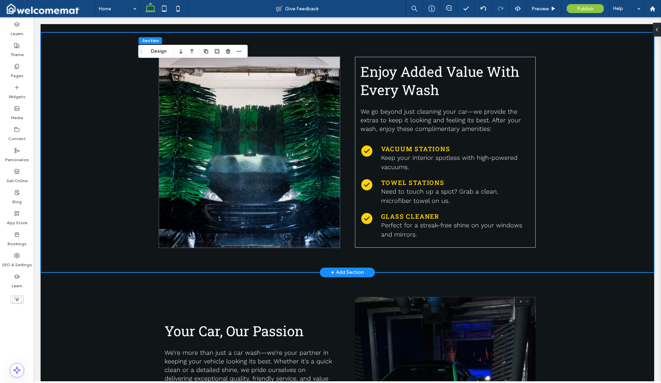
click at [105, 154] on div "Enjoy Added Value With Every Wash We go beyond just cleaning your car—we provid…" at bounding box center [348, 152] width 614 height 240
click at [227, 51] on use "button" at bounding box center [228, 51] width 4 height 4
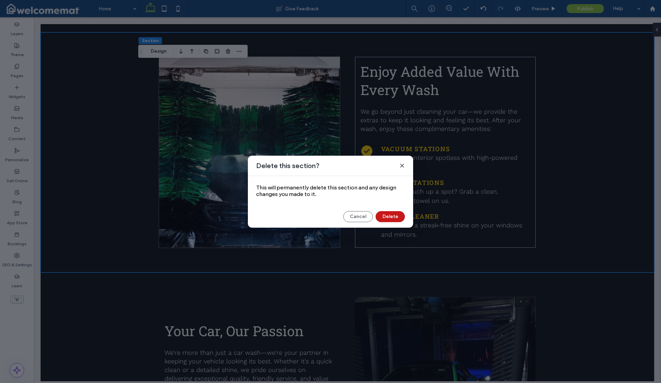
drag, startPoint x: 393, startPoint y: 215, endPoint x: 304, endPoint y: 185, distance: 93.8
click at [393, 215] on button "Delete" at bounding box center [390, 216] width 29 height 11
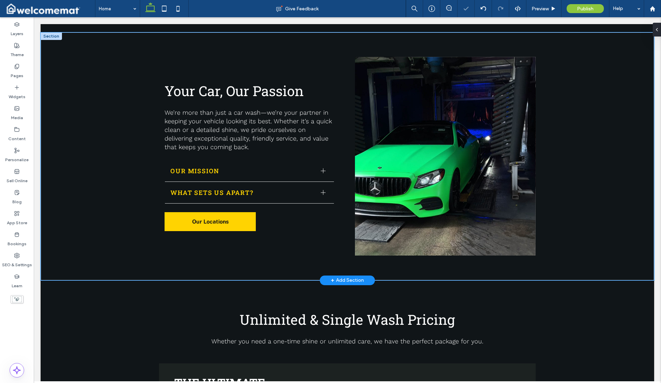
click at [119, 130] on div "Your Car, Our Passion We’re more than just a car wash—we’re your partner in kee…" at bounding box center [348, 156] width 614 height 248
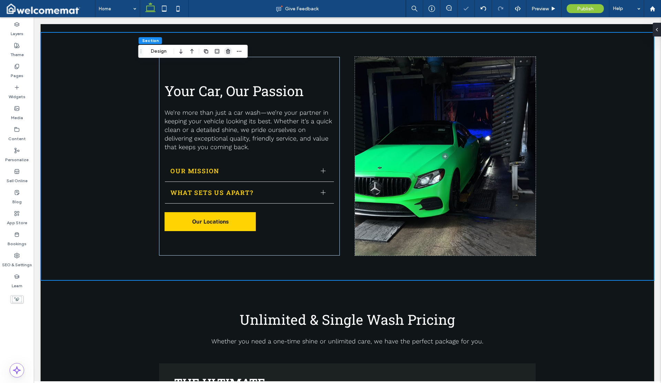
click at [227, 50] on use "button" at bounding box center [228, 51] width 4 height 4
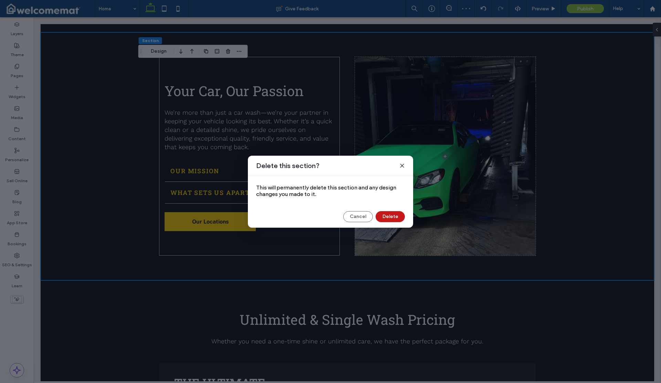
click at [386, 214] on button "Delete" at bounding box center [390, 216] width 29 height 11
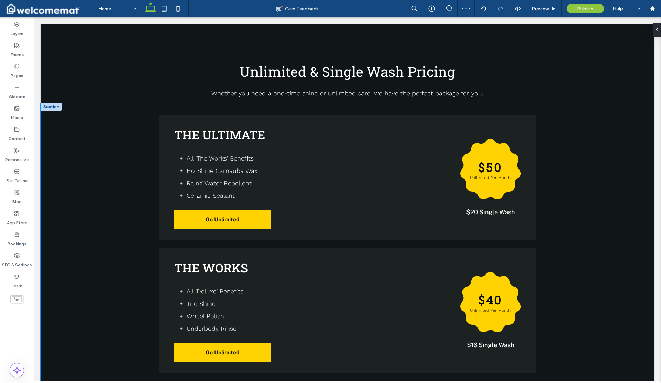
click at [89, 158] on div "The Ultimate All 'The Works' Benefits HotShine Carnauba Wax RainX Water Repelle…" at bounding box center [348, 317] width 614 height 428
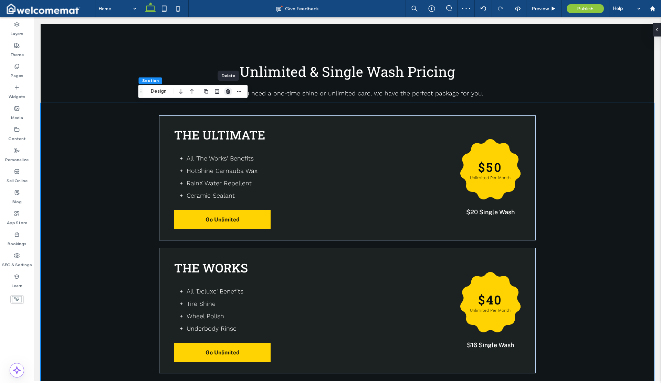
click at [229, 92] on use "button" at bounding box center [228, 91] width 4 height 4
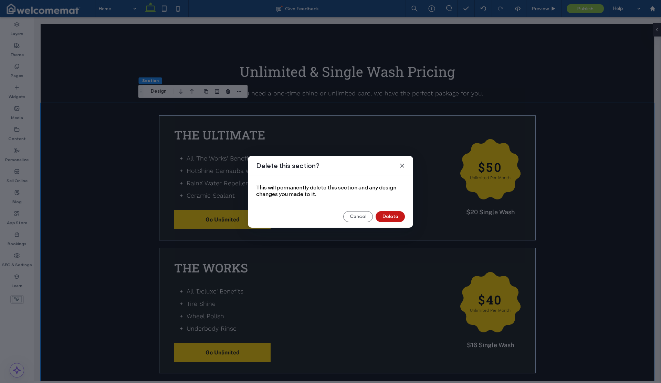
click at [396, 216] on button "Delete" at bounding box center [390, 216] width 29 height 11
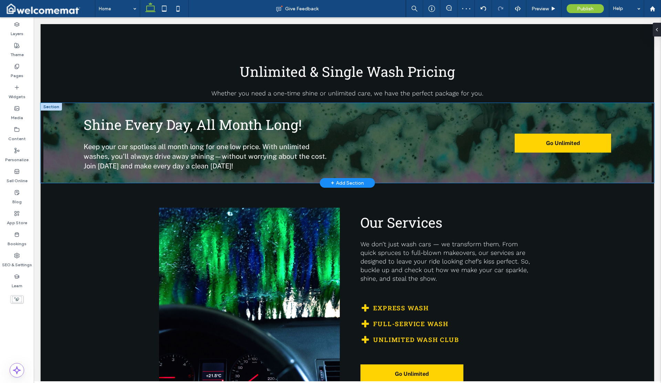
click at [66, 140] on div "Shine Every Day, All Month Long! Keep your car spotless all month long for one …" at bounding box center [348, 143] width 614 height 80
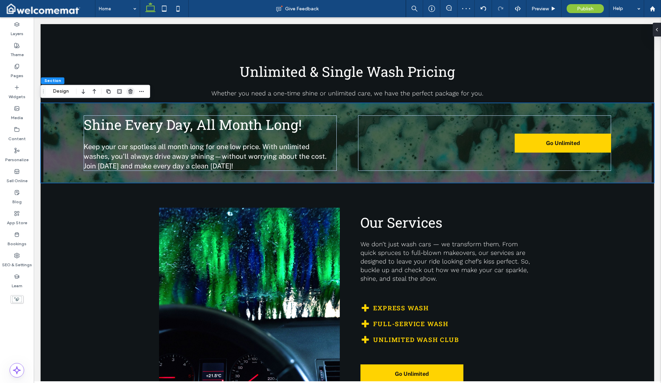
click at [130, 93] on use "button" at bounding box center [130, 91] width 4 height 4
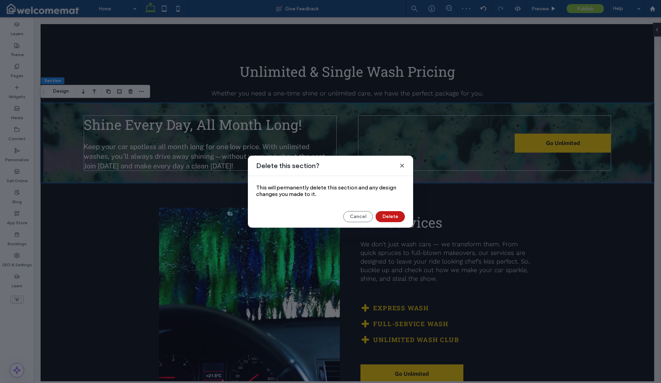
drag, startPoint x: 382, startPoint y: 215, endPoint x: 285, endPoint y: 191, distance: 99.2
click at [382, 215] on button "Delete" at bounding box center [390, 216] width 29 height 11
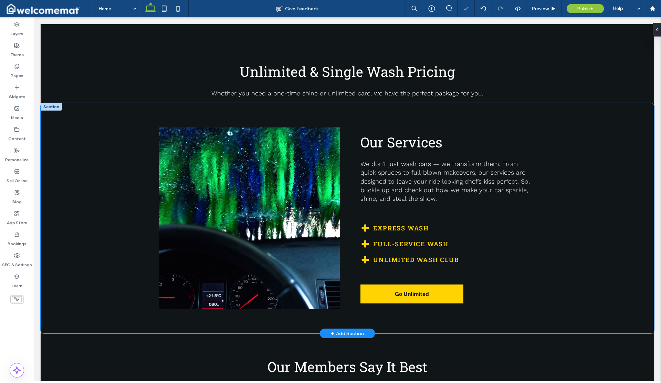
click at [98, 190] on div "Our Services We don’t just wash cars — we transform them. From quick spruces to…" at bounding box center [348, 218] width 614 height 230
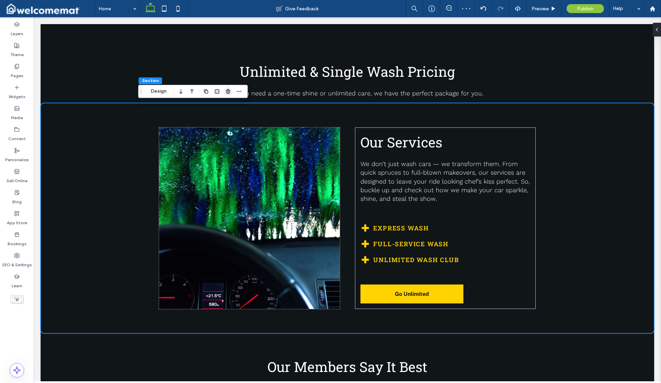
click at [226, 92] on icon "button" at bounding box center [229, 92] width 6 height 6
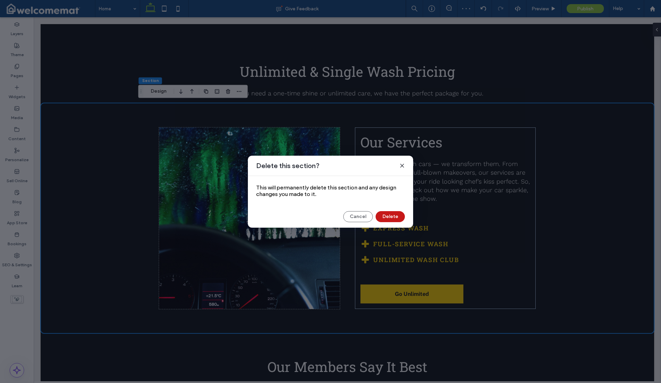
click at [401, 218] on button "Delete" at bounding box center [390, 216] width 29 height 11
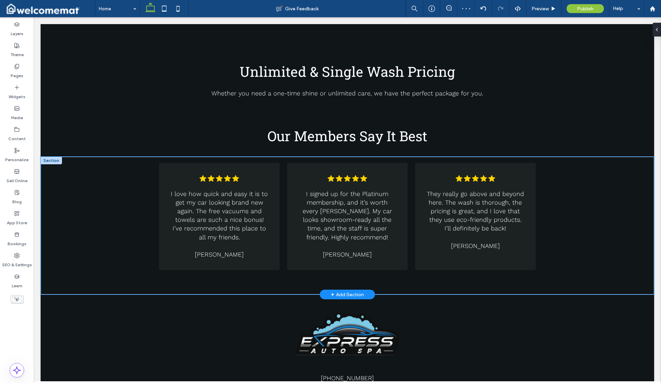
click at [62, 186] on div ".cls-1-1788903176-1788903176 { fill: #00000; stroke-width: 0px; } I love how qu…" at bounding box center [348, 226] width 614 height 138
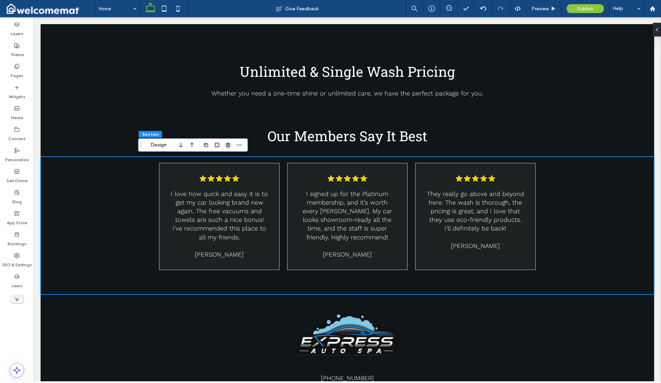
click at [226, 145] on icon "button" at bounding box center [229, 145] width 6 height 6
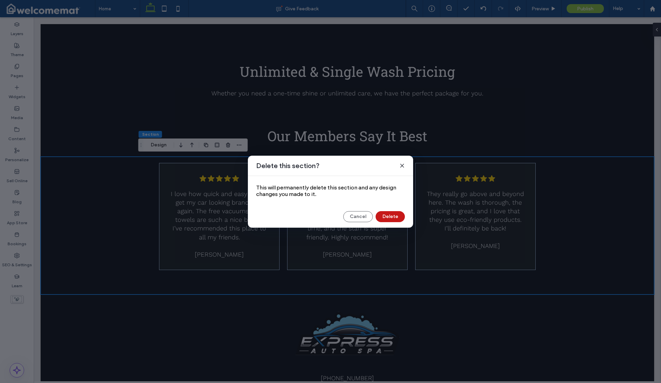
click at [390, 215] on button "Delete" at bounding box center [390, 216] width 29 height 11
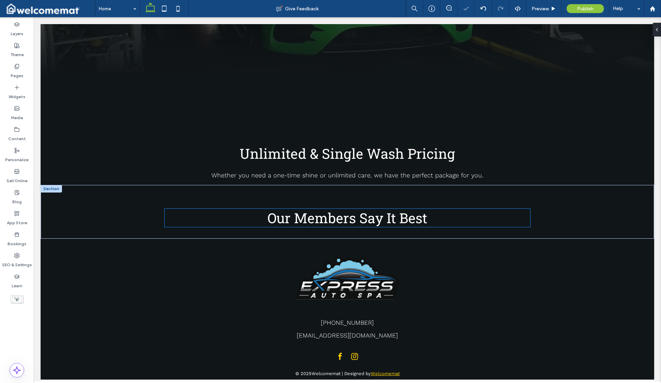
scroll to position [245, 0]
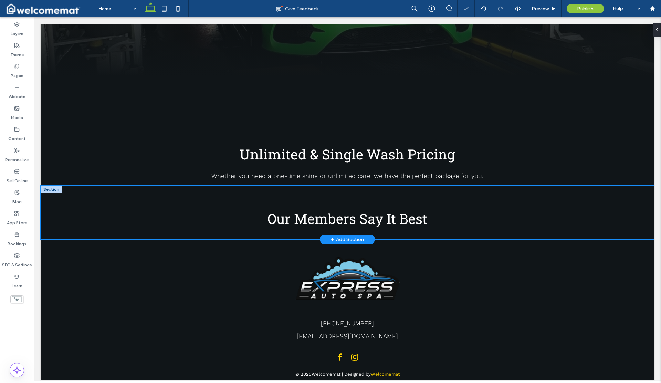
click at [72, 201] on div "Our Members Say It Best" at bounding box center [348, 213] width 614 height 54
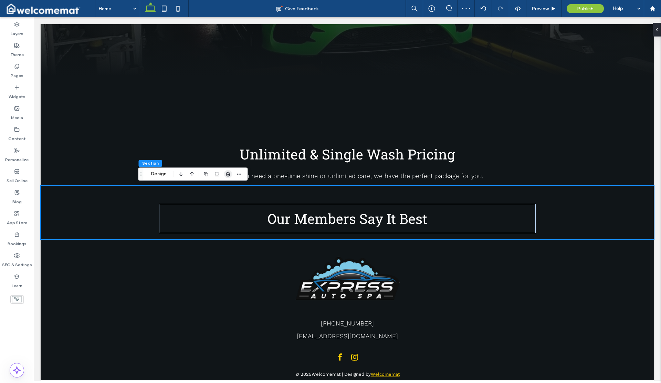
click at [225, 174] on span "button" at bounding box center [228, 174] width 8 height 8
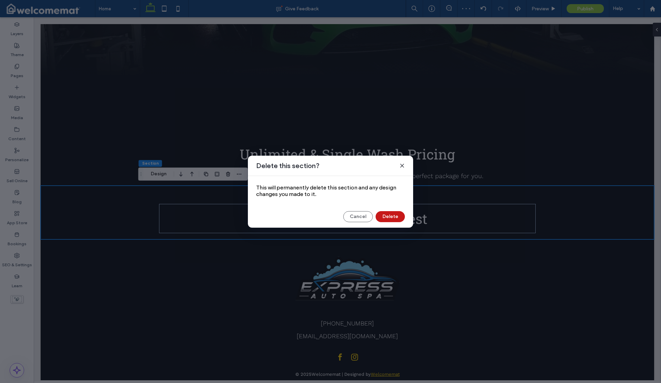
drag, startPoint x: 383, startPoint y: 218, endPoint x: 309, endPoint y: 193, distance: 78.0
click at [383, 218] on button "Delete" at bounding box center [390, 216] width 29 height 11
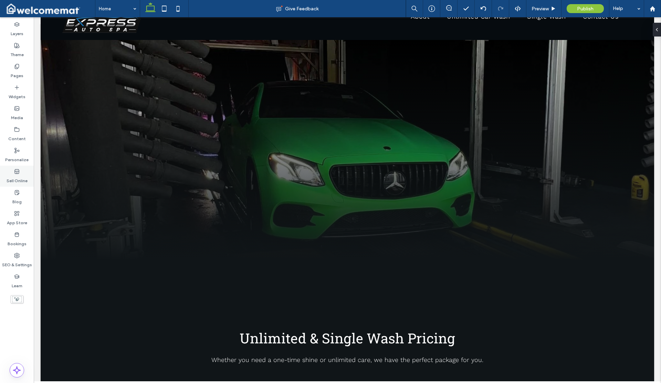
scroll to position [192, 0]
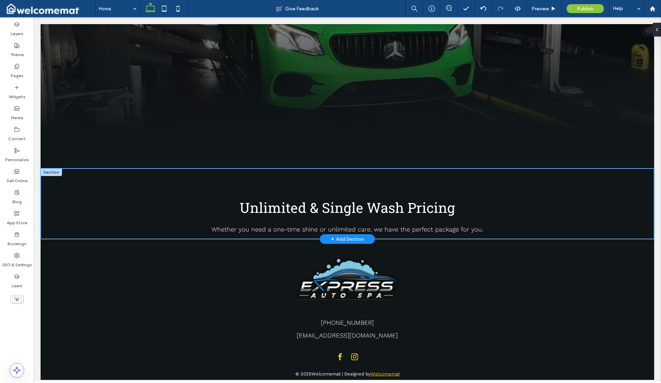
click at [72, 189] on div "Unlimited & Single Wash Pricing Whether you need a one-time shine or unlimited …" at bounding box center [348, 203] width 614 height 71
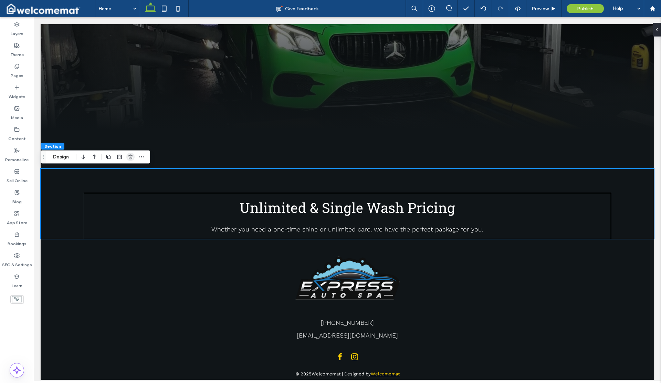
click at [131, 157] on use "button" at bounding box center [130, 157] width 4 height 4
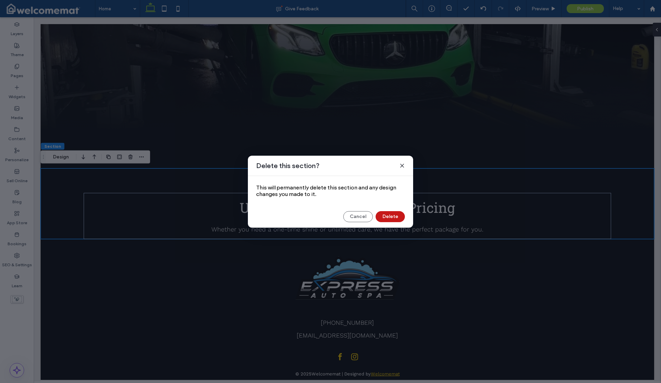
click at [379, 214] on button "Delete" at bounding box center [390, 216] width 29 height 11
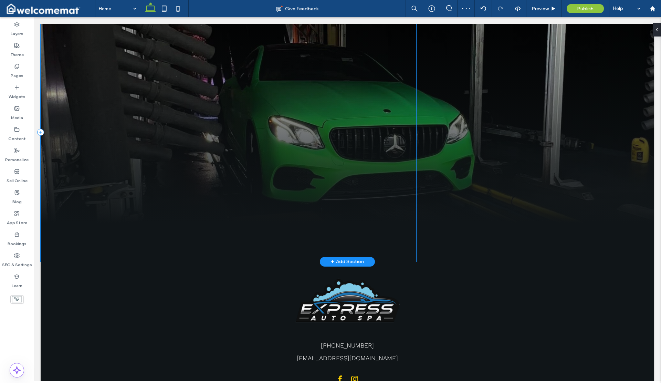
scroll to position [121, 0]
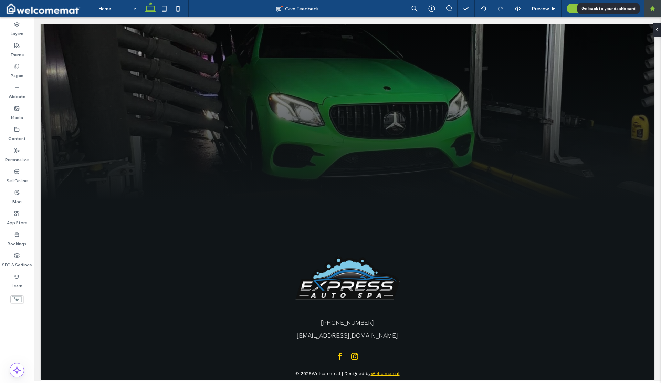
click at [650, 10] on icon at bounding box center [653, 9] width 6 height 6
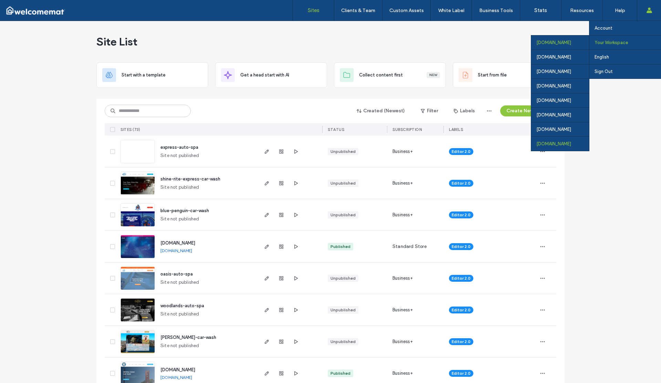
click at [531, 141] on div "salon.fsmgtx.com" at bounding box center [560, 143] width 58 height 14
